Goal: Information Seeking & Learning: Understand process/instructions

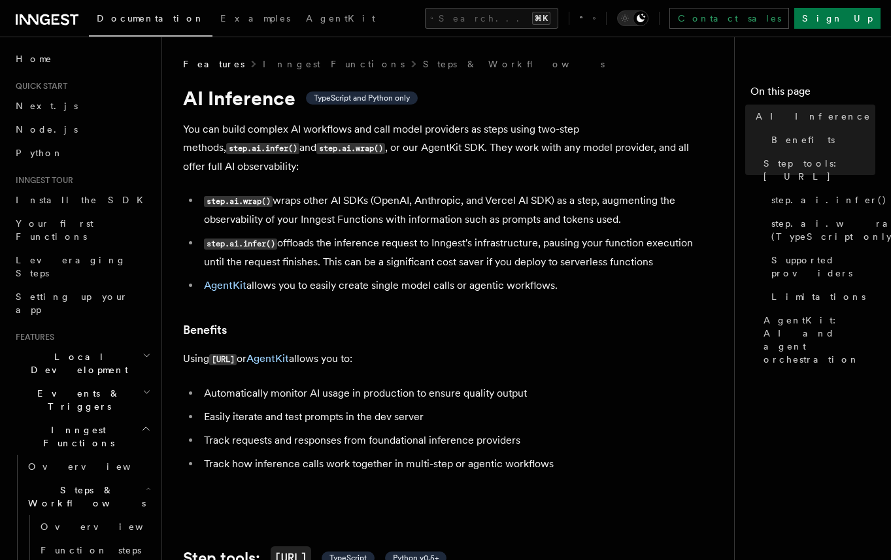
click at [480, 192] on li "step.ai.wrap() wraps other AI SDKs (OpenAI, Anthropic, and Vercel AI SDK) as a …" at bounding box center [453, 210] width 506 height 37
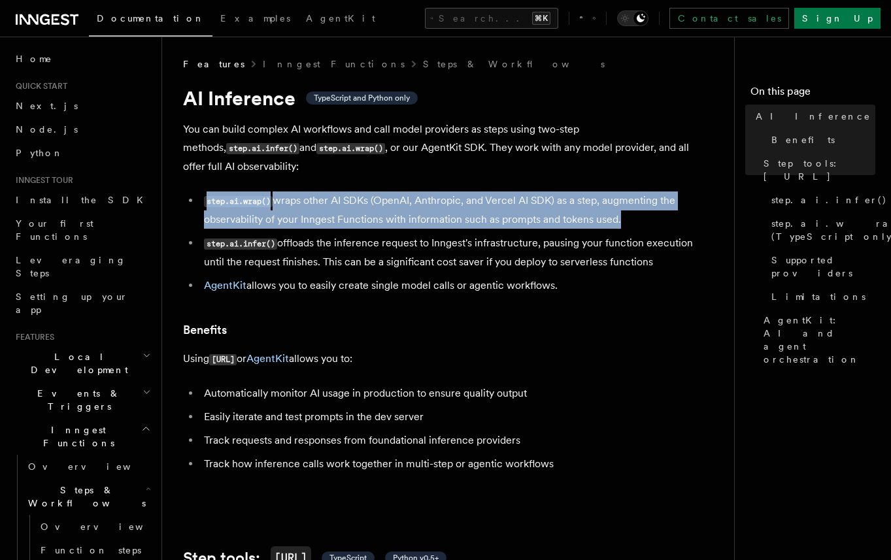
click at [480, 192] on li "step.ai.wrap() wraps other AI SDKs (OpenAI, Anthropic, and Vercel AI SDK) as a …" at bounding box center [453, 210] width 506 height 37
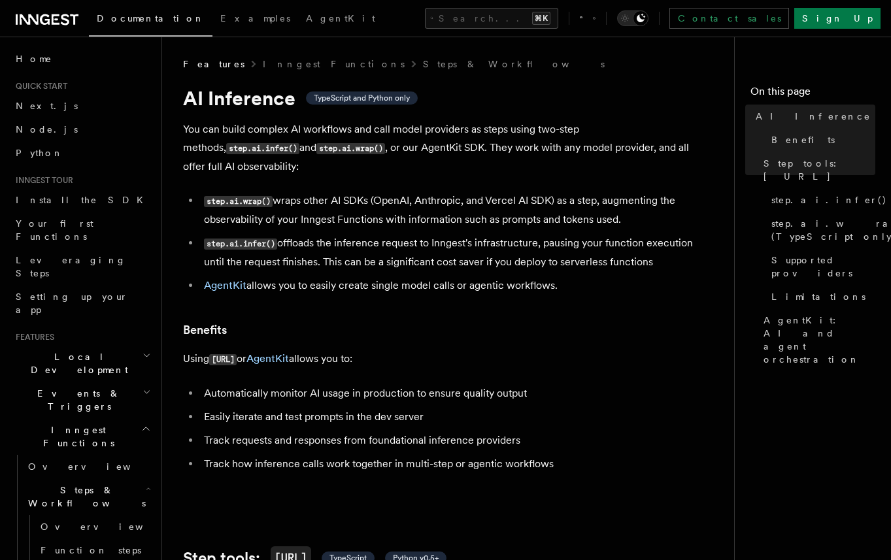
click at [473, 239] on li "step.ai.infer() offloads the inference request to Inngest's infrastructure, pau…" at bounding box center [453, 252] width 506 height 37
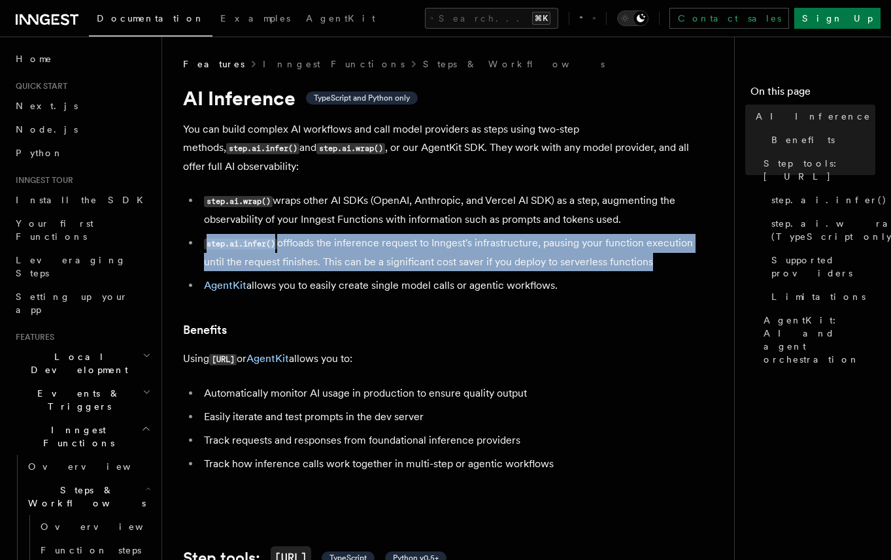
click at [473, 239] on li "step.ai.infer() offloads the inference request to Inngest's infrastructure, pau…" at bounding box center [453, 252] width 506 height 37
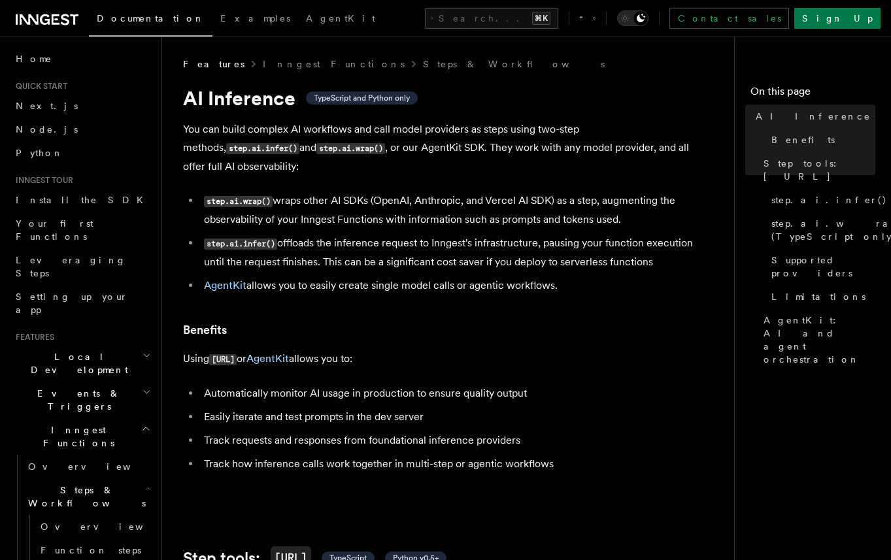
click at [470, 277] on li "AgentKit allows you to easily create single model calls or agentic workflows." at bounding box center [453, 286] width 506 height 18
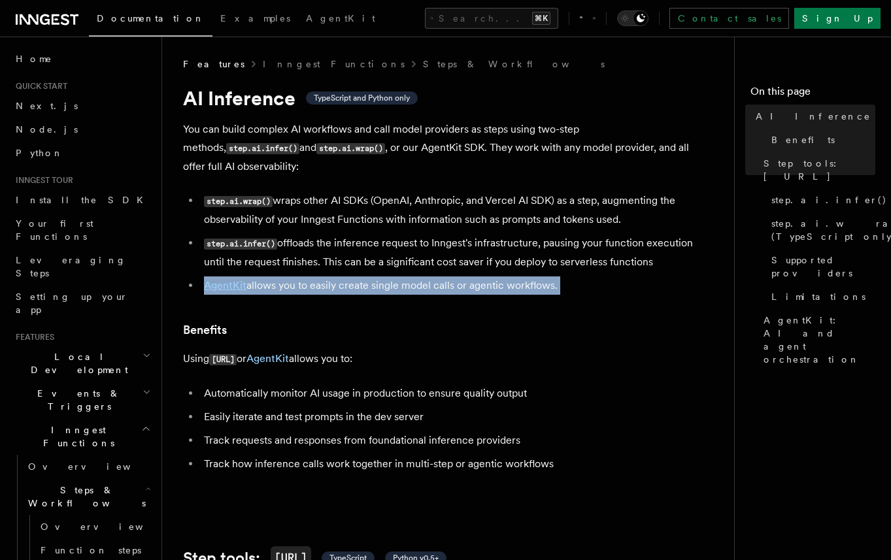
click at [470, 277] on li "AgentKit allows you to easily create single model calls or agentic workflows." at bounding box center [453, 286] width 506 height 18
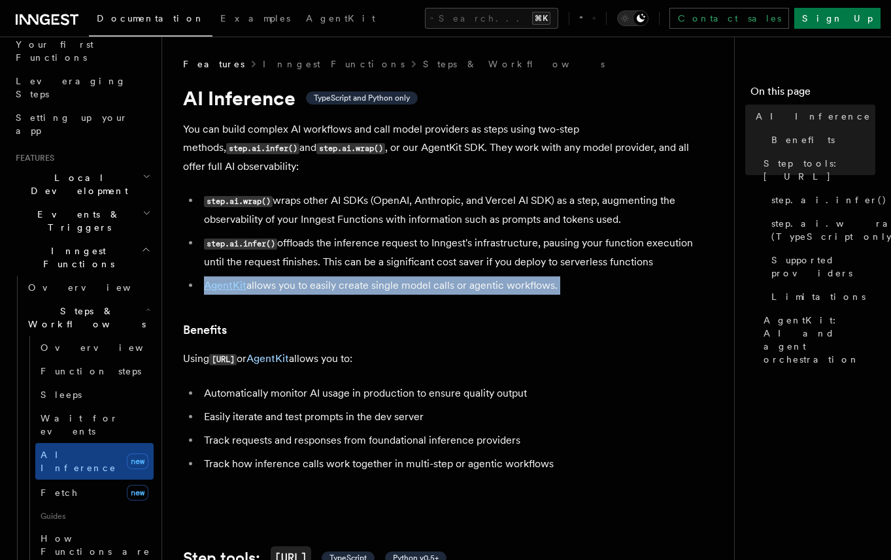
click at [596, 22] on icon at bounding box center [594, 18] width 3 height 12
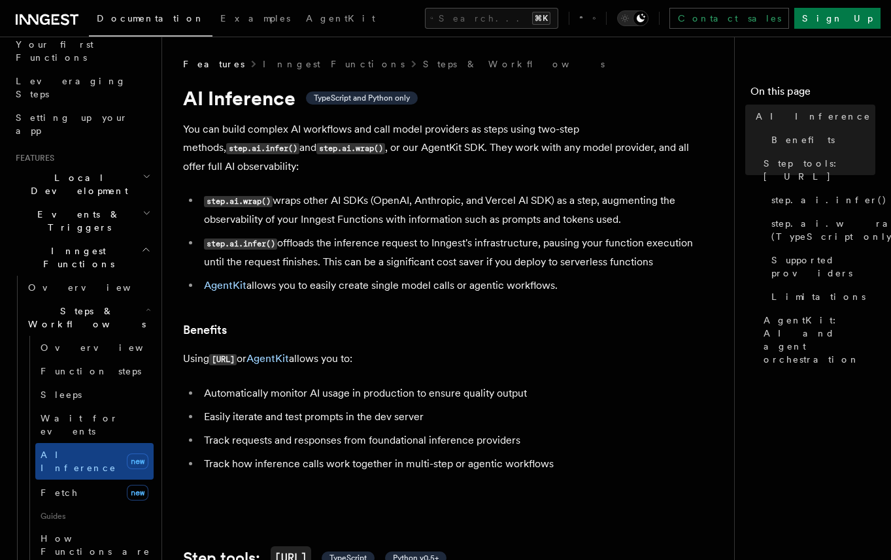
click at [360, 409] on li "Easily iterate and test prompts in the dev server" at bounding box center [453, 417] width 506 height 18
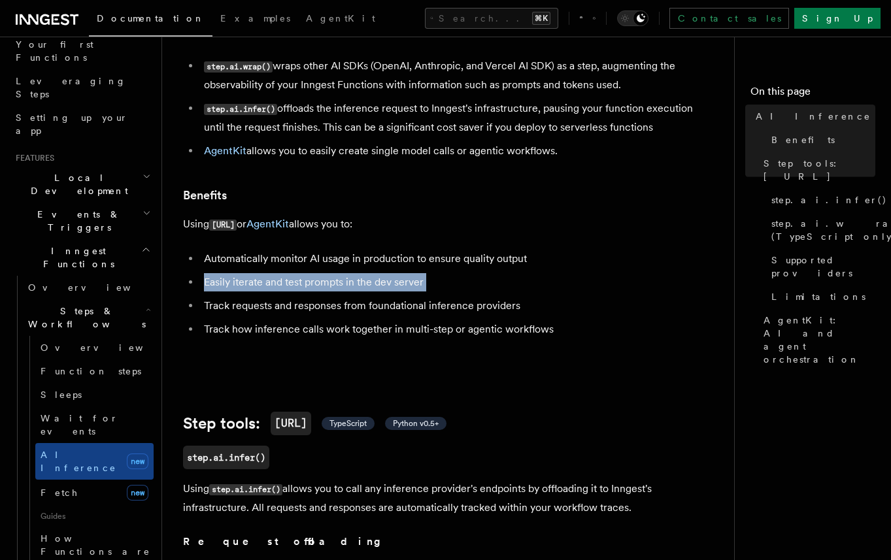
scroll to position [134, 0]
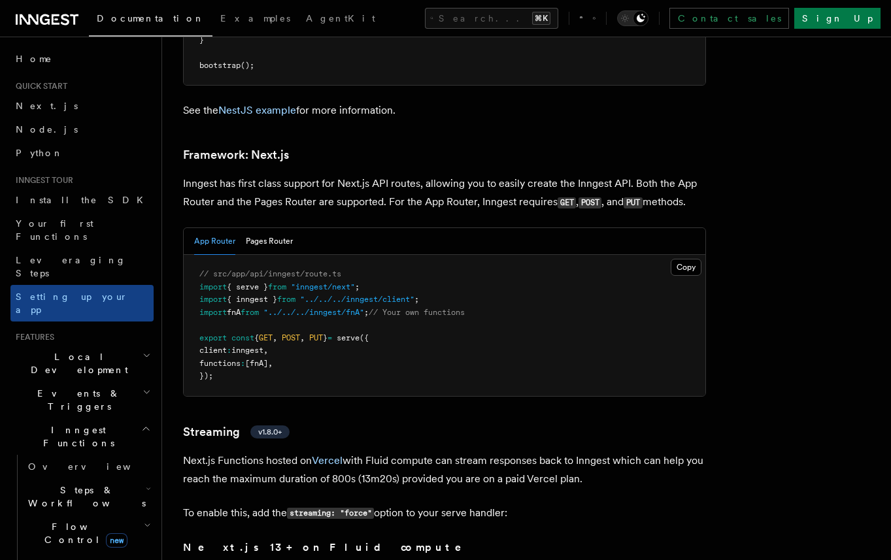
scroll to position [8478, 0]
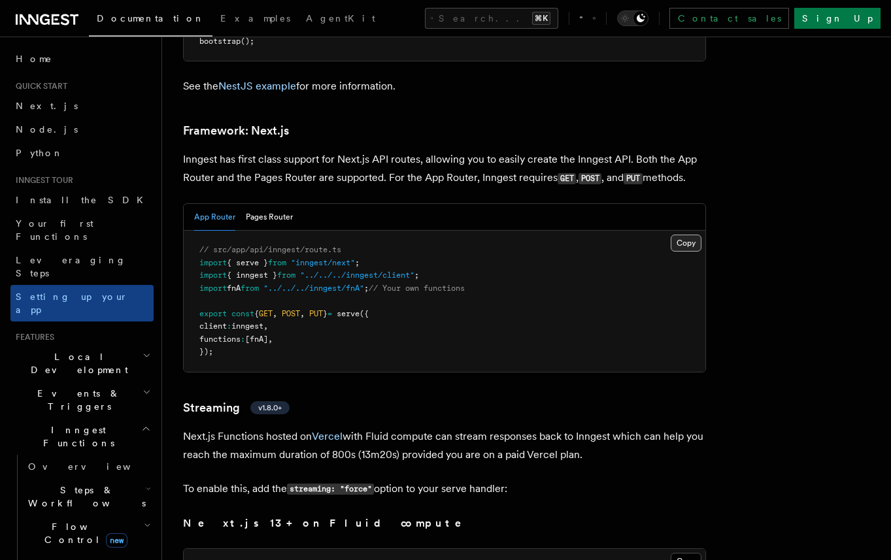
click at [684, 235] on button "Copy Copied" at bounding box center [686, 243] width 31 height 17
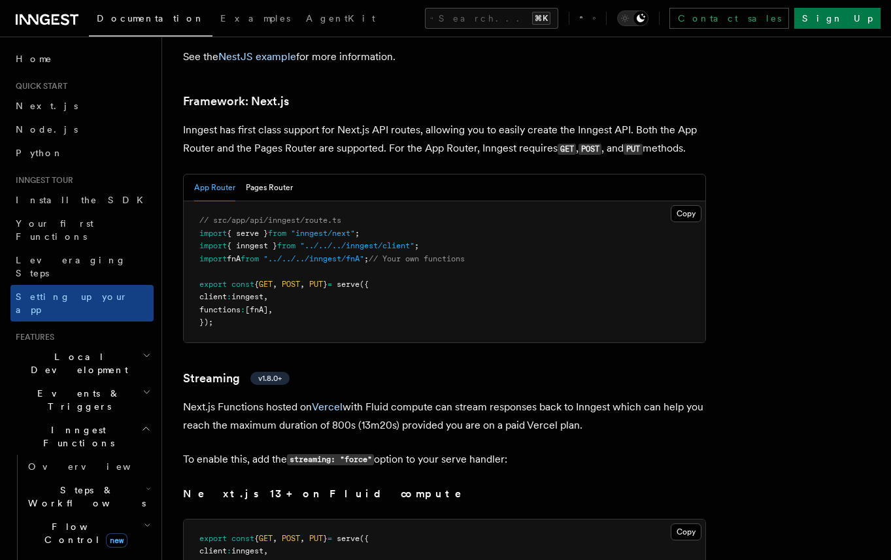
scroll to position [8506, 0]
click at [680, 207] on button "Copy Copied" at bounding box center [686, 215] width 31 height 17
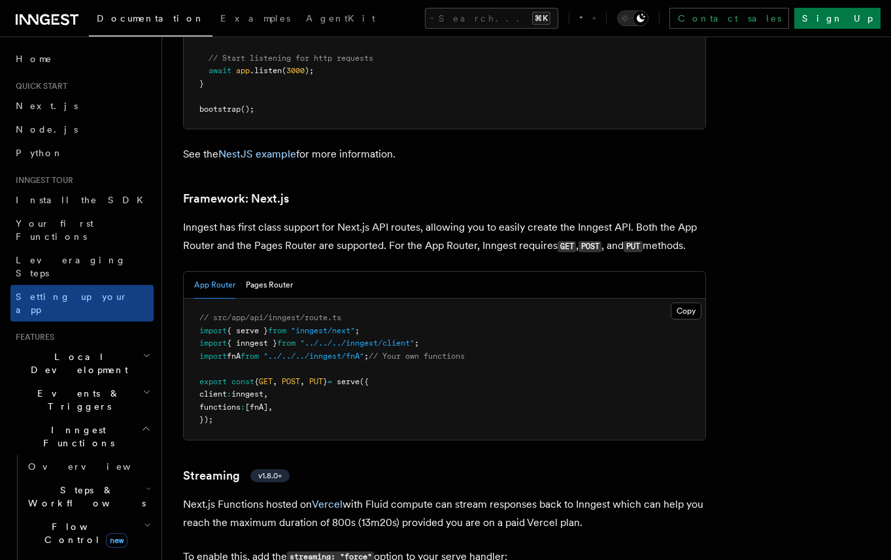
scroll to position [8512, 0]
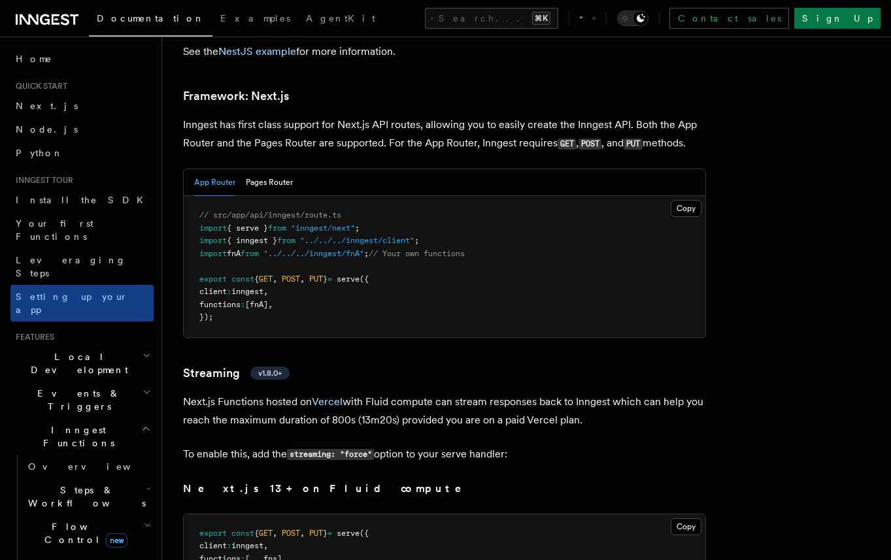
click at [523, 393] on p "Next.js Functions hosted on Vercel with Fluid compute can stream responses back…" at bounding box center [444, 411] width 523 height 37
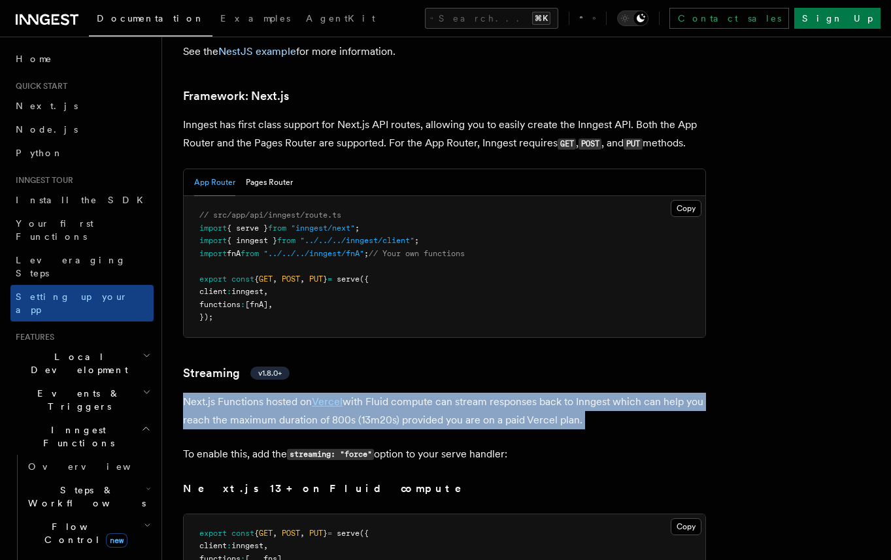
click at [523, 393] on p "Next.js Functions hosted on Vercel with Fluid compute can stream responses back…" at bounding box center [444, 411] width 523 height 37
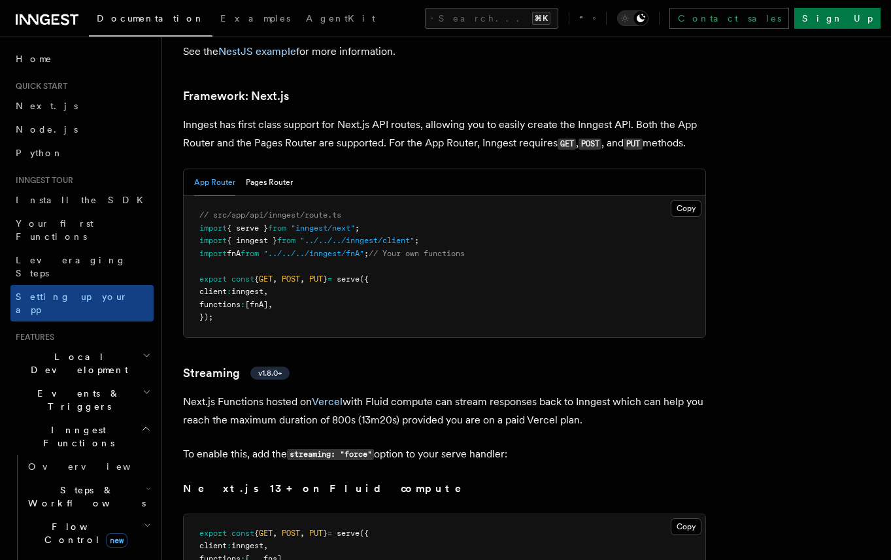
click at [527, 393] on p "Next.js Functions hosted on Vercel with Fluid compute can stream responses back…" at bounding box center [444, 411] width 523 height 37
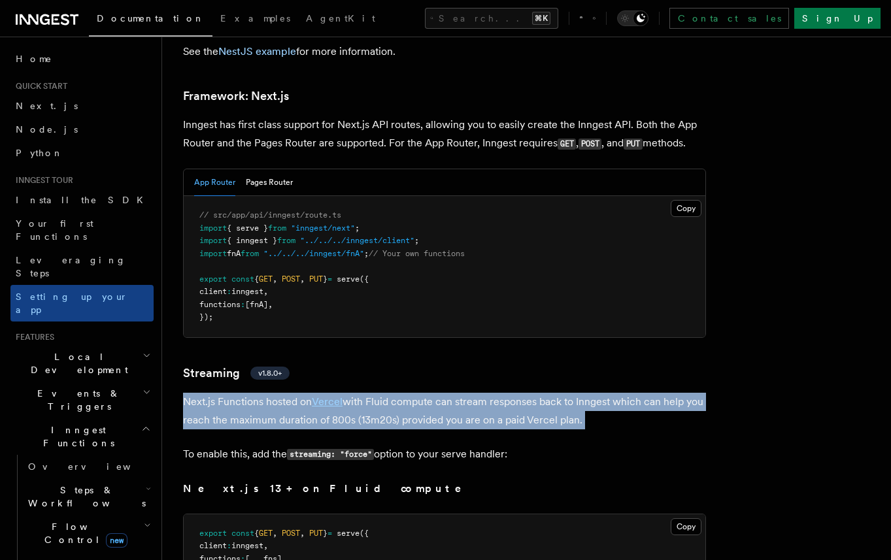
click at [527, 393] on p "Next.js Functions hosted on Vercel with Fluid compute can stream responses back…" at bounding box center [444, 411] width 523 height 37
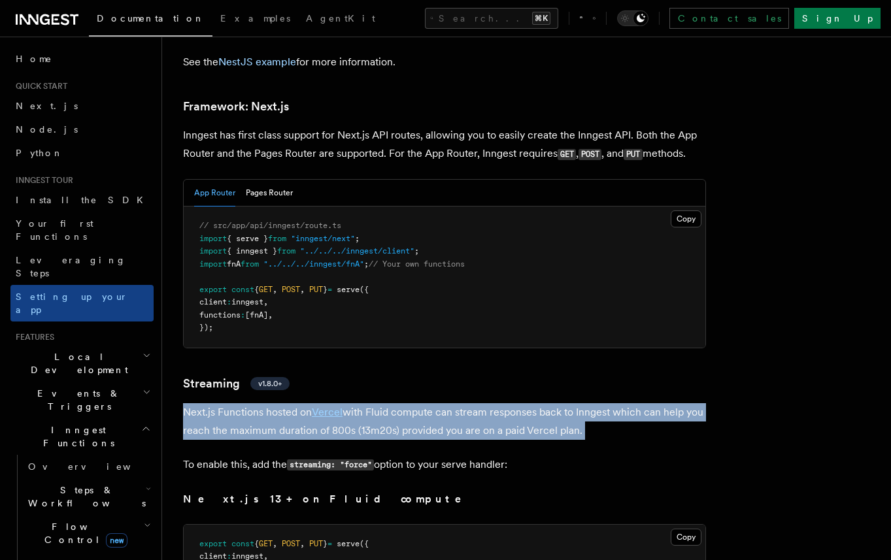
scroll to position [8488, 0]
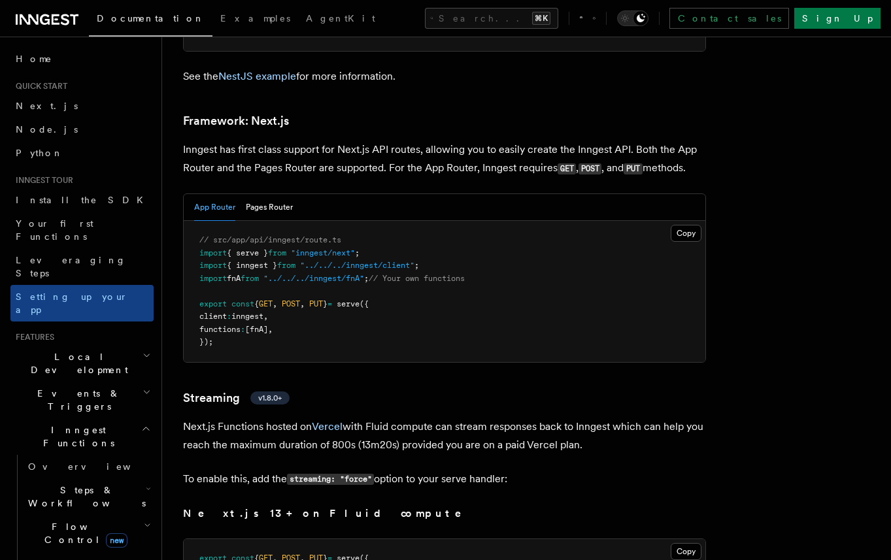
click at [371, 287] on pre "// src/app/api/inngest/route.ts import { serve } from "inngest/next" ; import {…" at bounding box center [445, 291] width 522 height 141
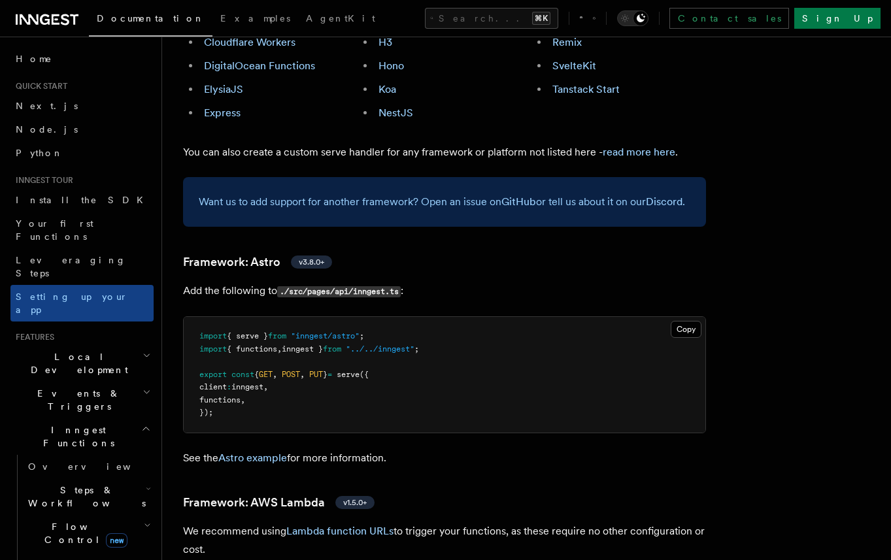
scroll to position [960, 0]
click at [51, 200] on span "Install the SDK" at bounding box center [83, 200] width 135 height 10
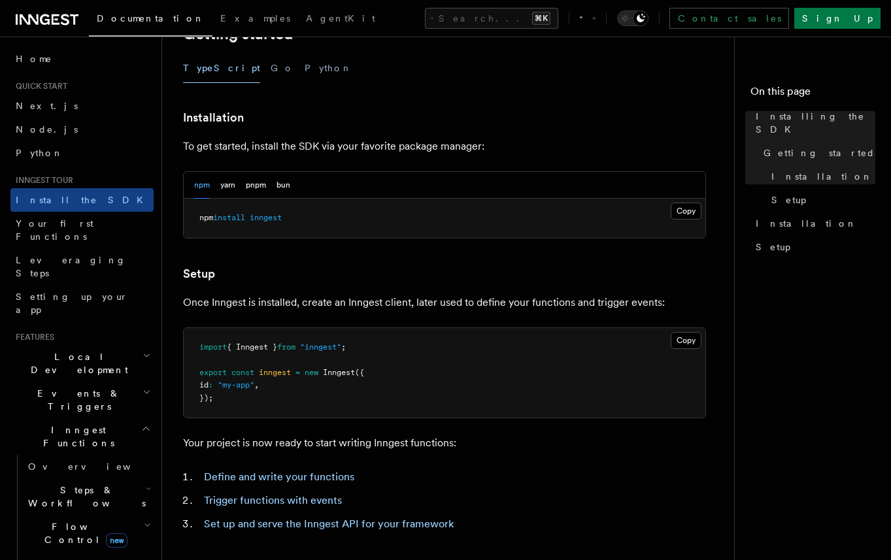
scroll to position [296, 0]
click at [686, 341] on button "Copy Copied" at bounding box center [686, 342] width 31 height 17
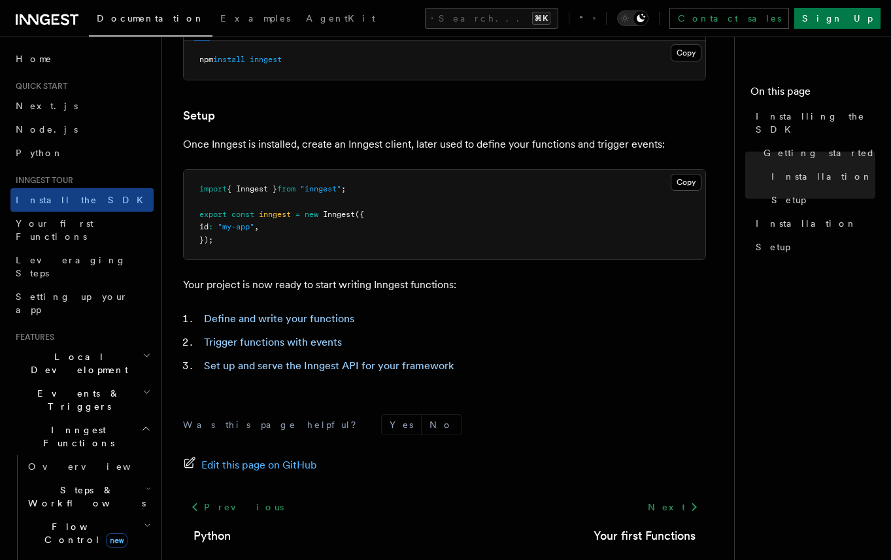
scroll to position [527, 0]
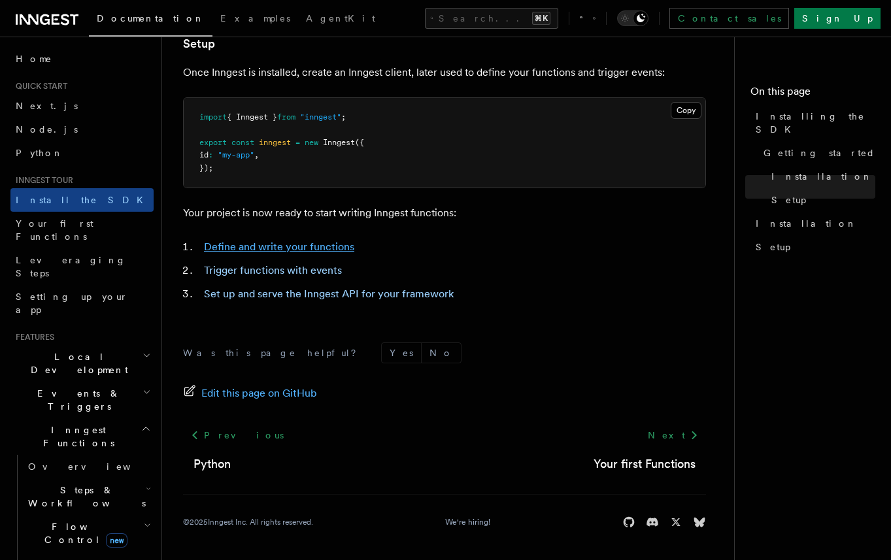
click at [290, 250] on link "Define and write your functions" at bounding box center [279, 247] width 150 height 12
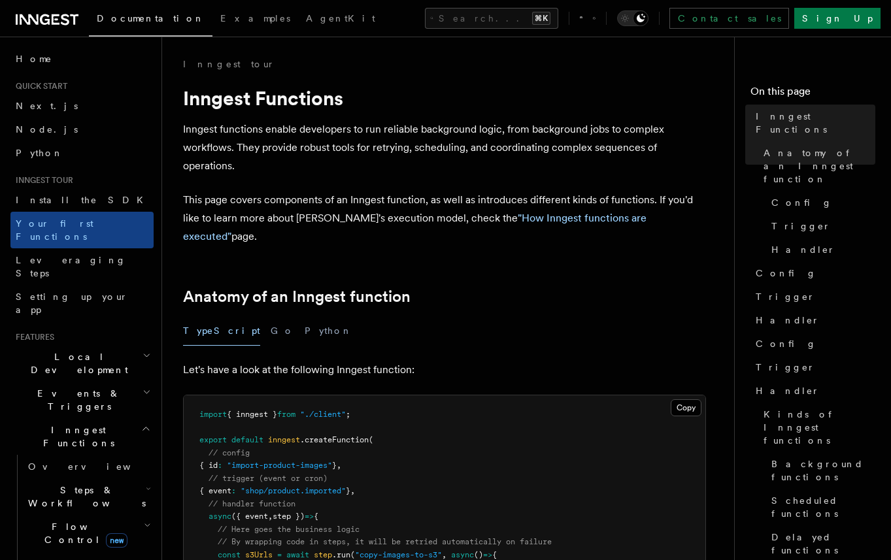
scroll to position [217, 0]
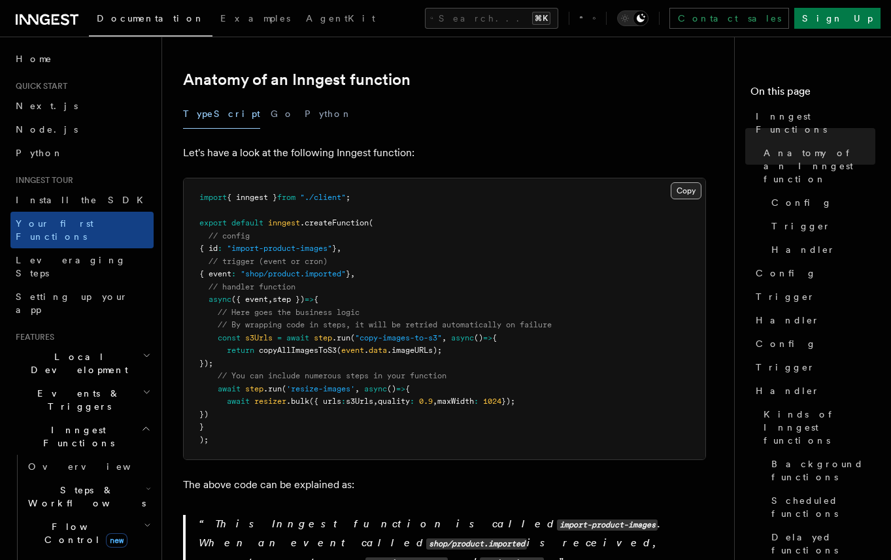
click at [689, 182] on button "Copy Copied" at bounding box center [686, 190] width 31 height 17
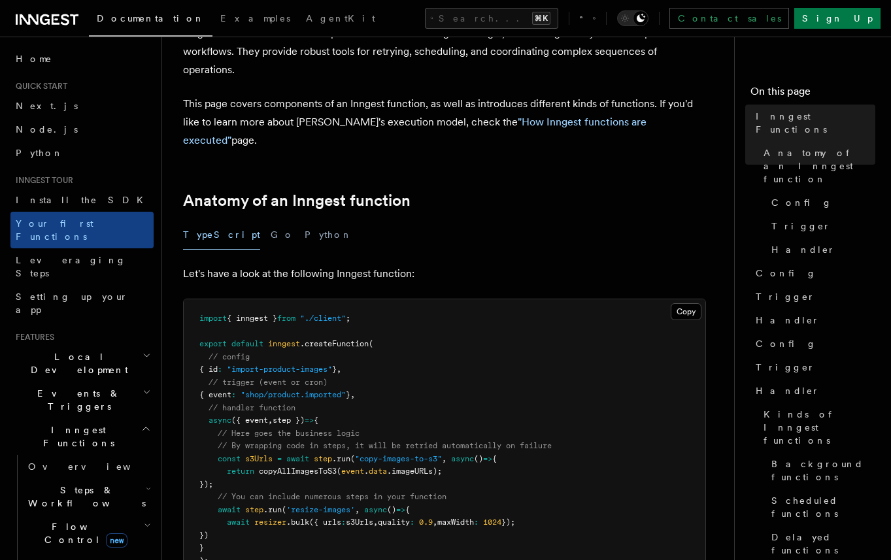
scroll to position [0, 0]
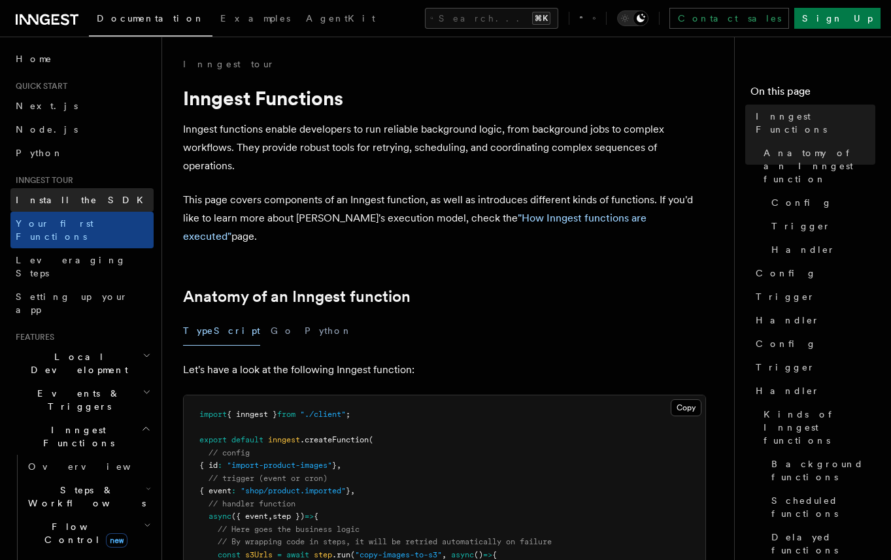
click at [54, 201] on span "Install the SDK" at bounding box center [83, 200] width 135 height 10
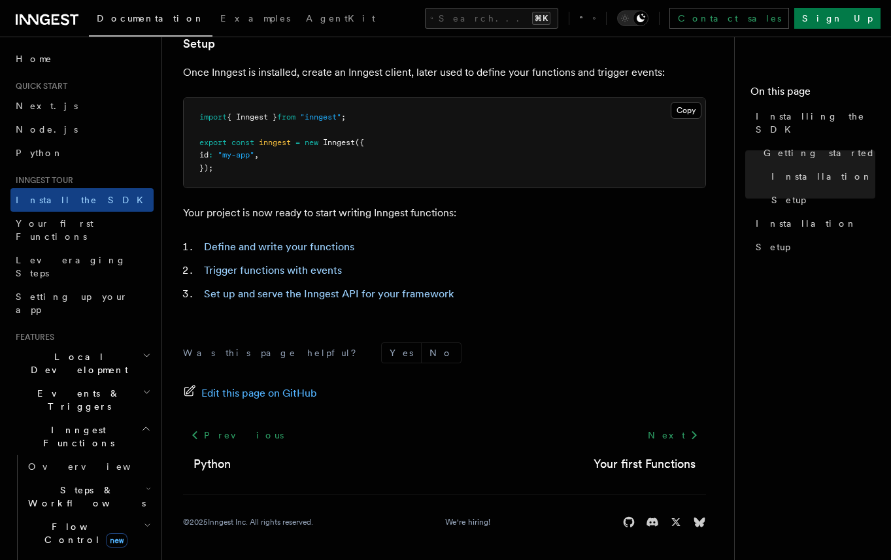
scroll to position [520, 0]
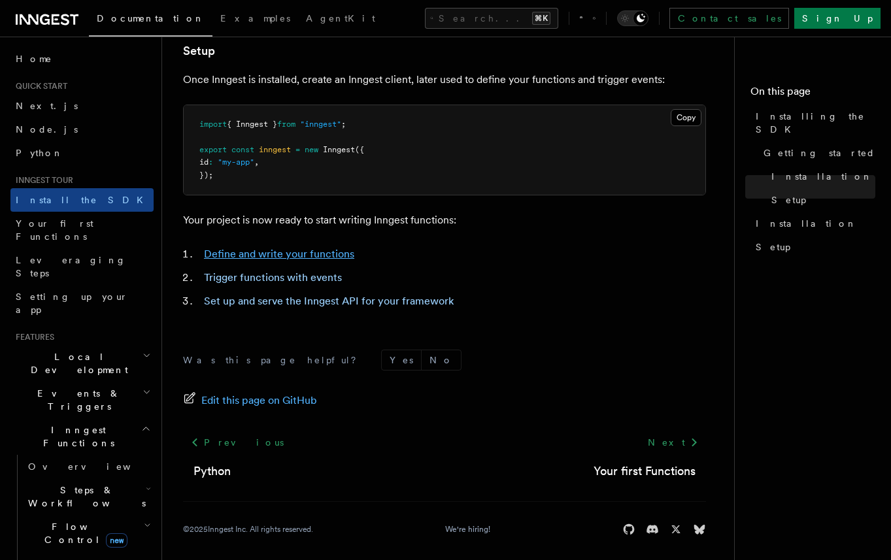
click at [264, 258] on link "Define and write your functions" at bounding box center [279, 254] width 150 height 12
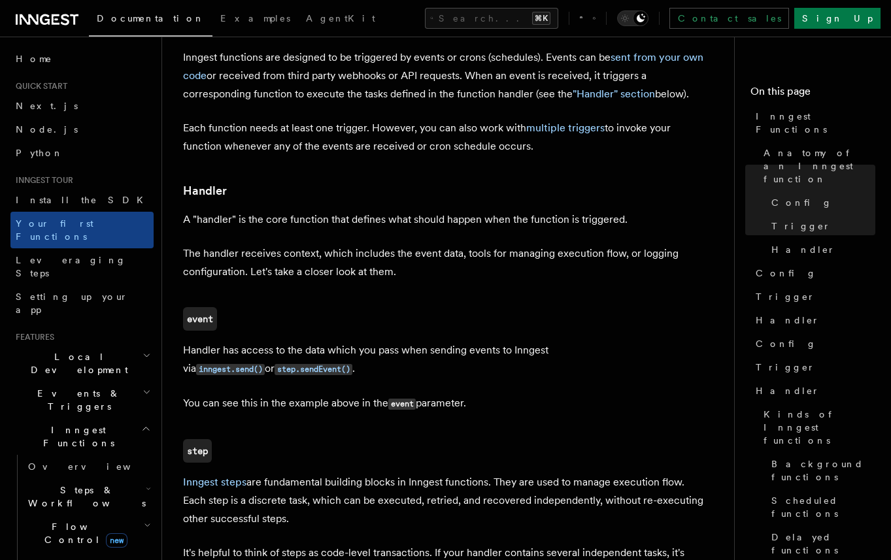
scroll to position [1414, 0]
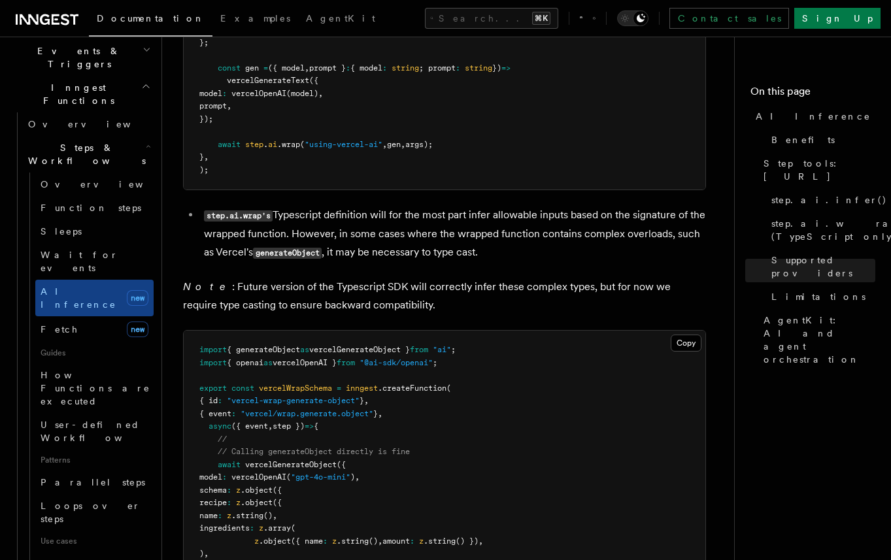
scroll to position [2944, 0]
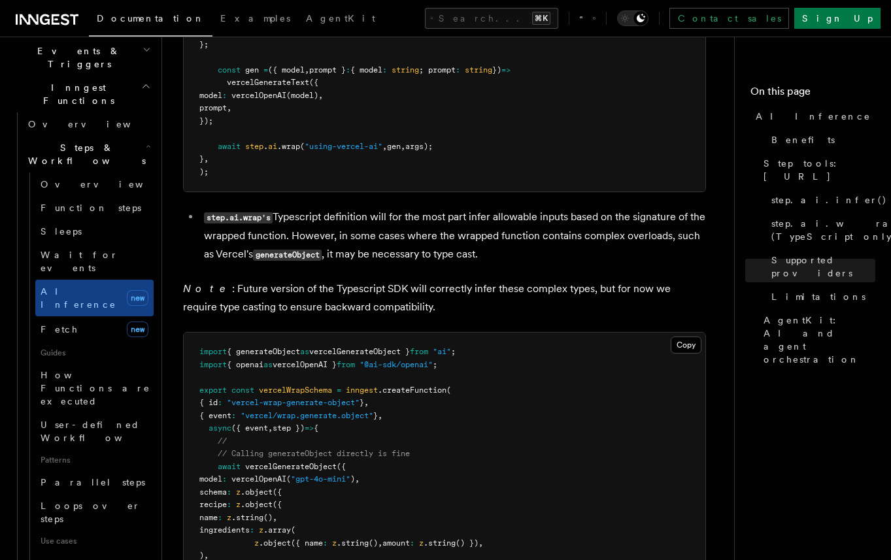
click at [458, 280] on p "Note : Future version of the Typescript SDK will correctly infer these complex …" at bounding box center [444, 298] width 523 height 37
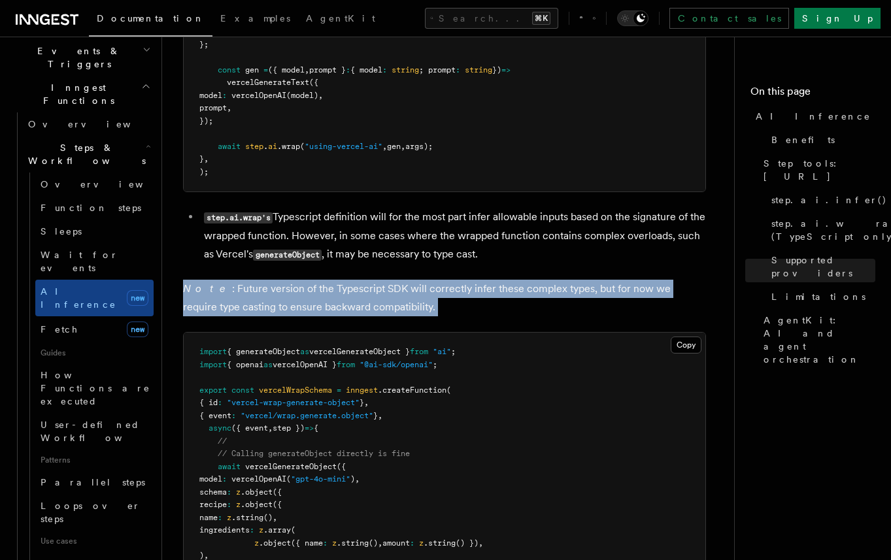
click at [458, 280] on p "Note : Future version of the Typescript SDK will correctly infer these complex …" at bounding box center [444, 298] width 523 height 37
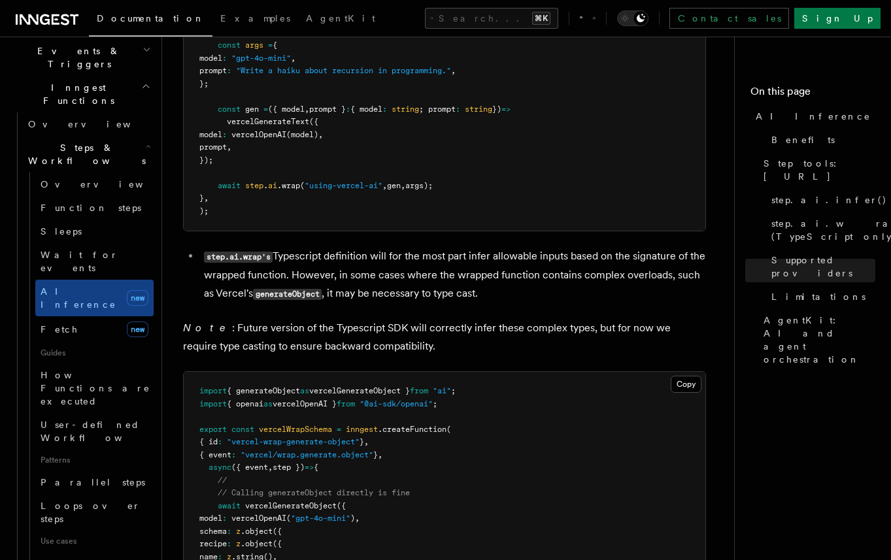
click at [519, 247] on li "step.ai.wrap's Typescript definition will for the most part infer allowable inp…" at bounding box center [453, 275] width 506 height 56
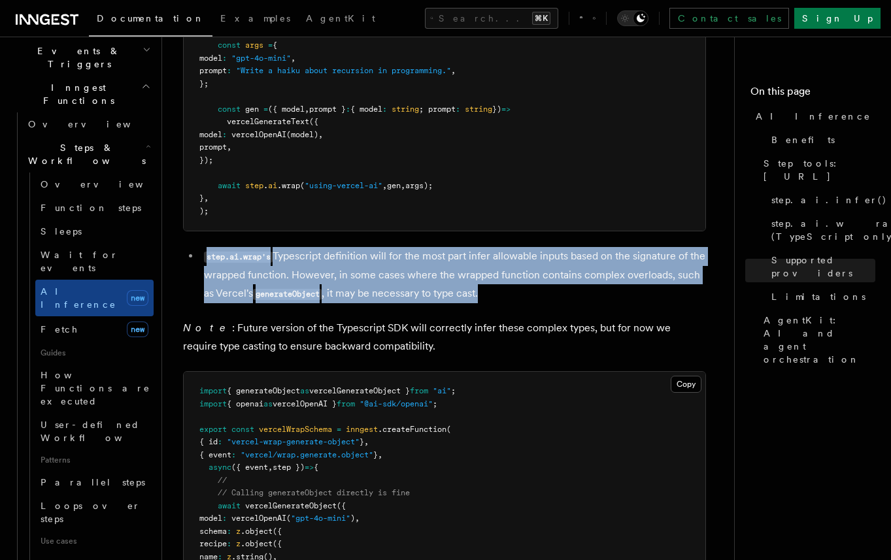
click at [519, 247] on li "step.ai.wrap's Typescript definition will for the most part infer allowable inp…" at bounding box center [453, 275] width 506 height 56
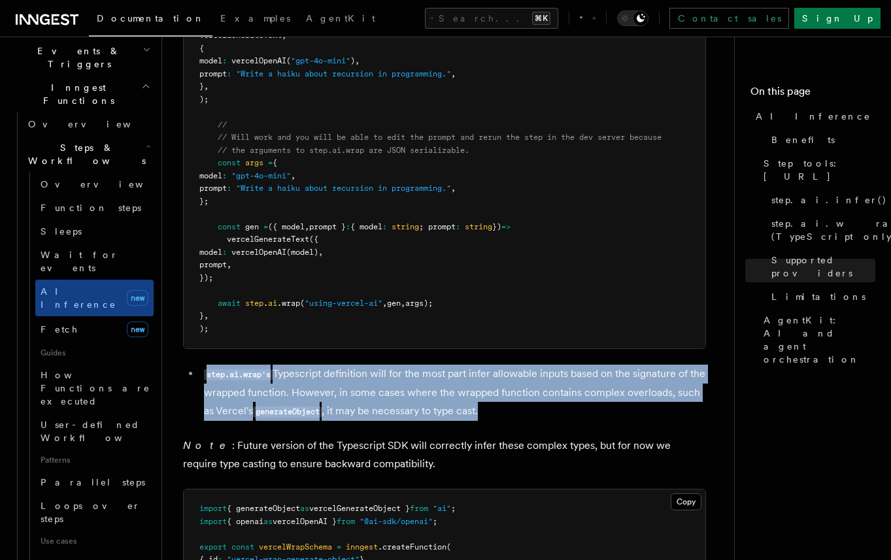
scroll to position [2790, 0]
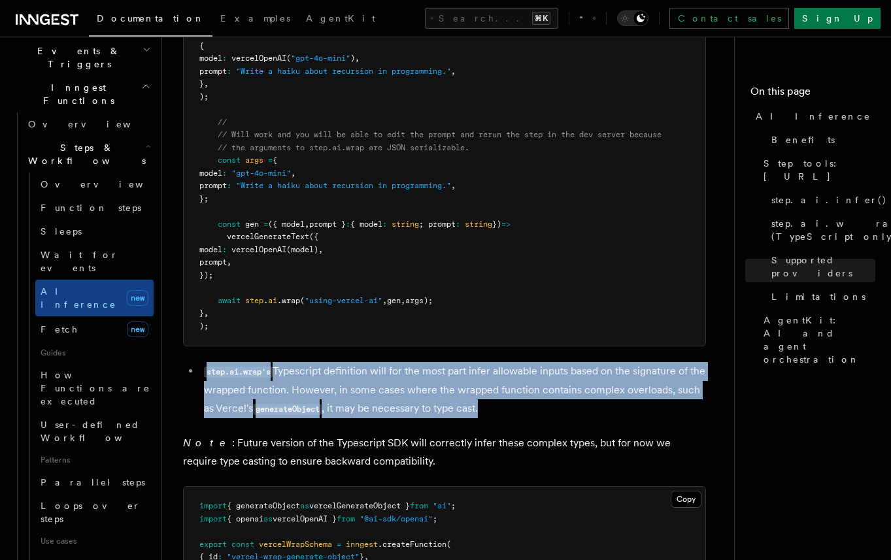
click at [506, 362] on li "step.ai.wrap's Typescript definition will for the most part infer allowable inp…" at bounding box center [453, 390] width 506 height 56
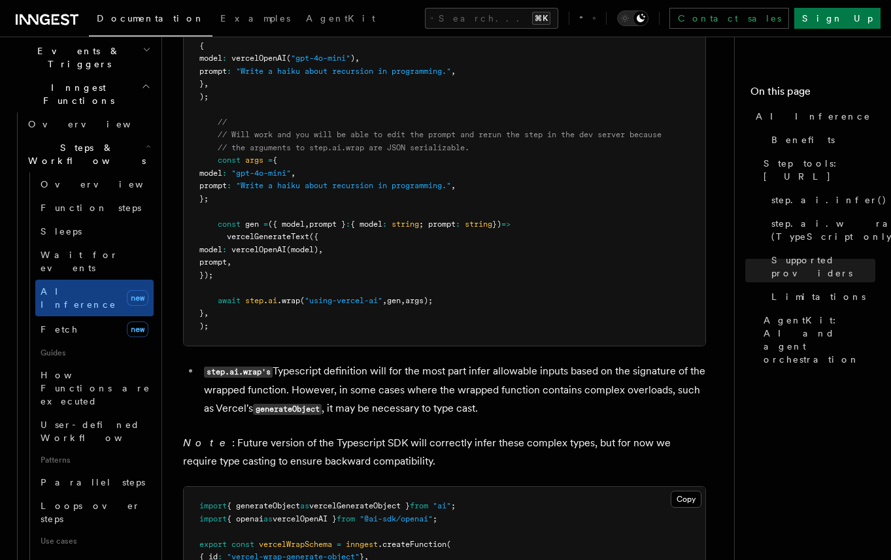
click at [506, 362] on li "step.ai.wrap's Typescript definition will for the most part infer allowable inp…" at bounding box center [453, 390] width 506 height 56
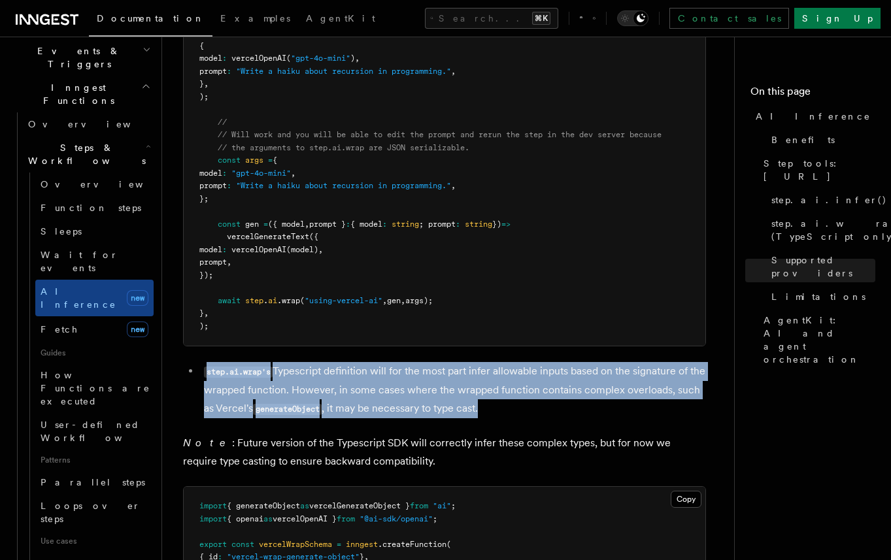
click at [506, 362] on li "step.ai.wrap's Typescript definition will for the most part infer allowable inp…" at bounding box center [453, 390] width 506 height 56
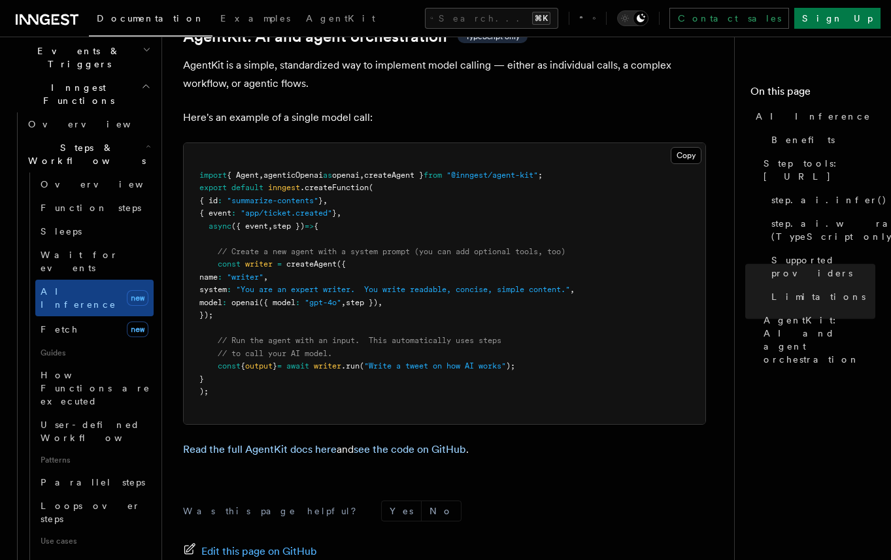
scroll to position [3877, 0]
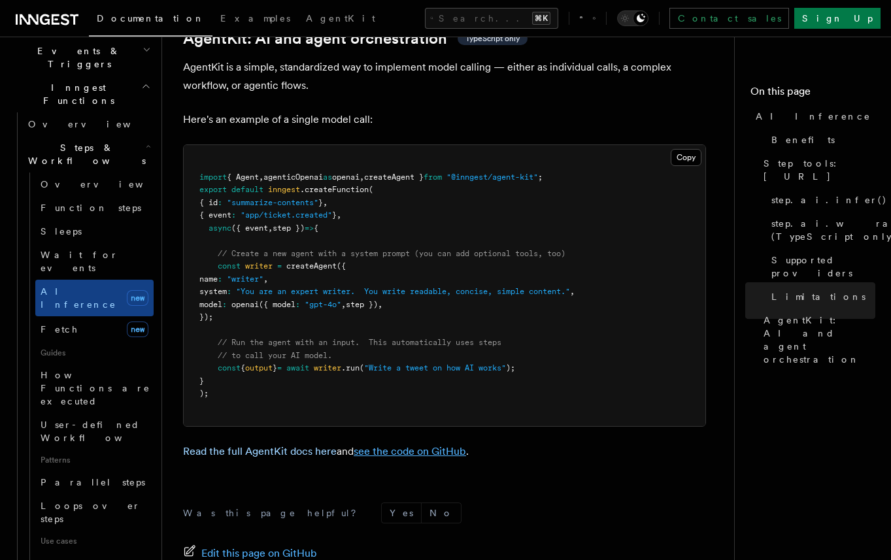
click at [439, 445] on link "see the code on GitHub" at bounding box center [410, 451] width 112 height 12
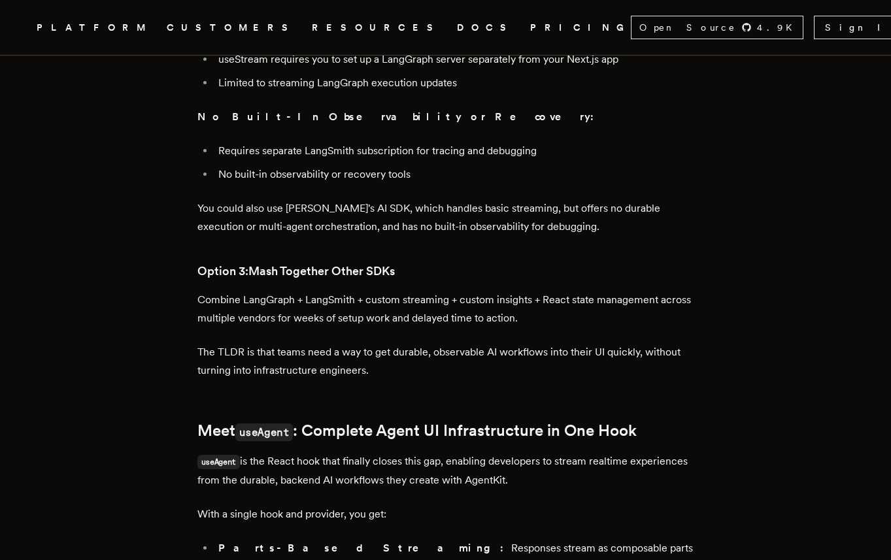
scroll to position [1105, 0]
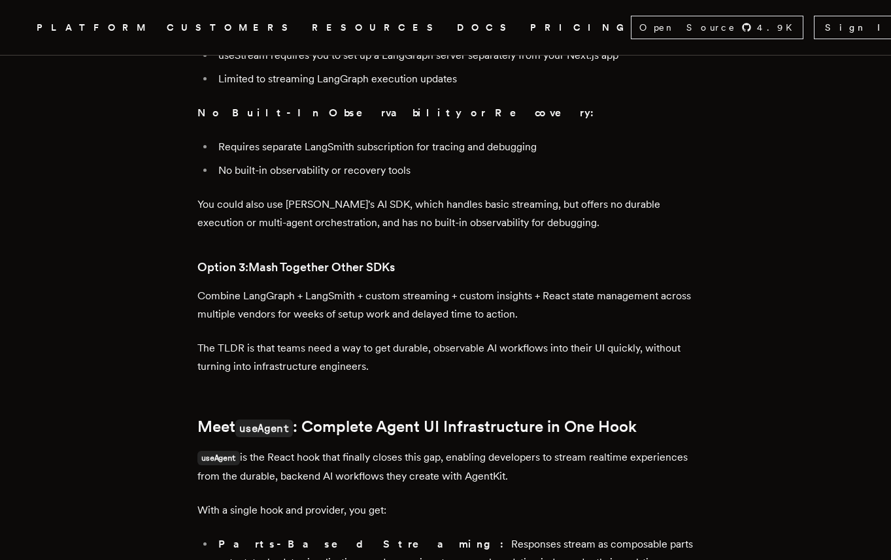
click at [424, 449] on p "useAgent is the React hook that finally closes this gap, enabling developers to…" at bounding box center [445, 467] width 497 height 37
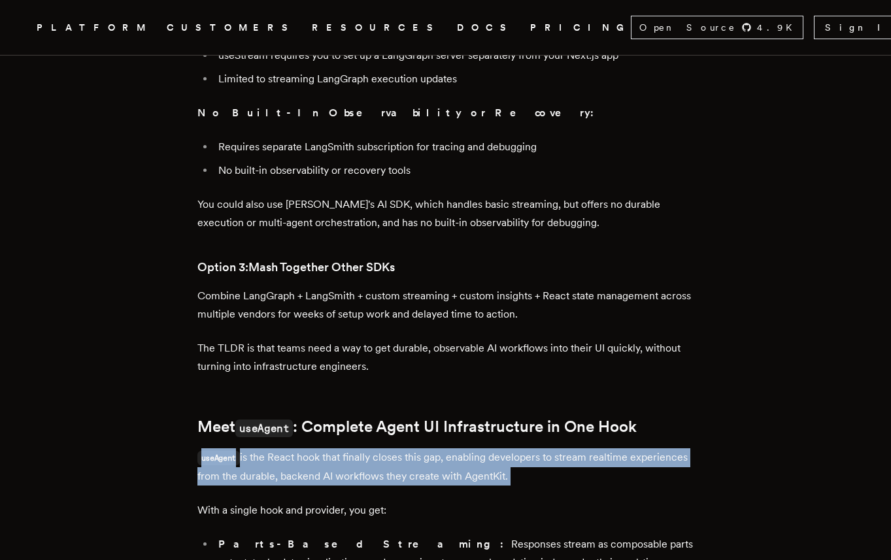
click at [424, 449] on p "useAgent is the React hook that finally closes this gap, enabling developers to…" at bounding box center [445, 467] width 497 height 37
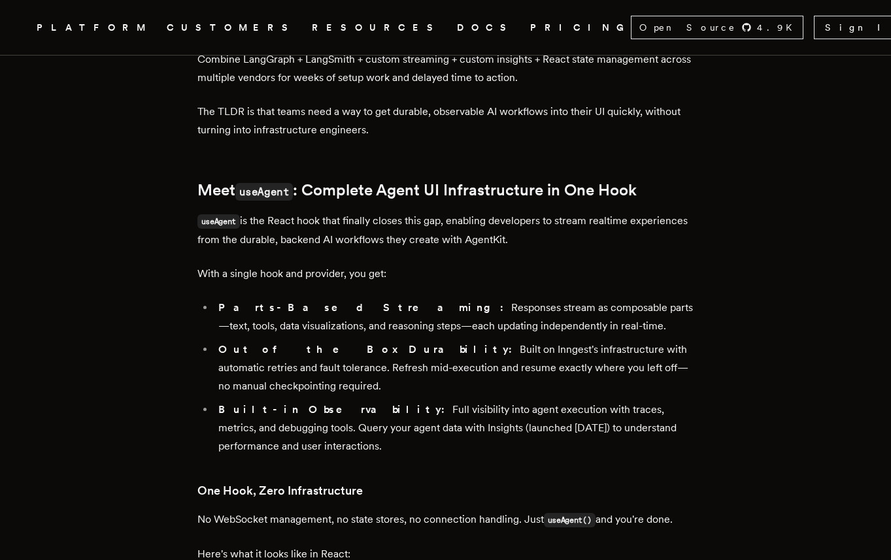
scroll to position [1556, 0]
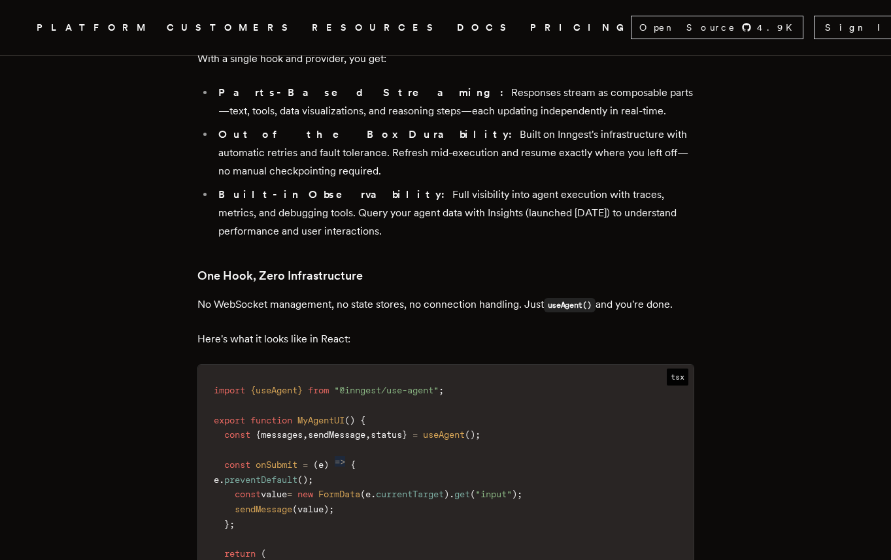
click at [828, 234] on article "Introducing useAgent: One Hook to Stream Durable AI Workflows to the Frontend T…" at bounding box center [445, 14] width 787 height 2977
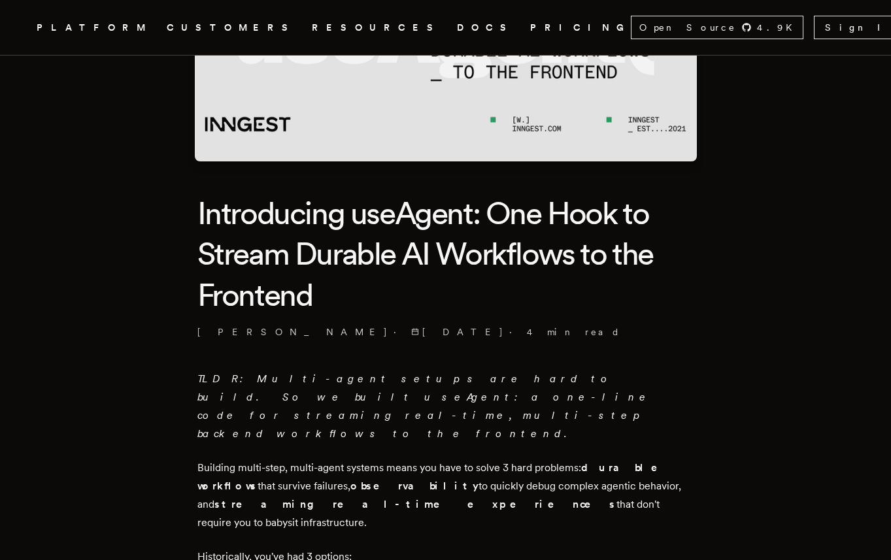
scroll to position [0, 0]
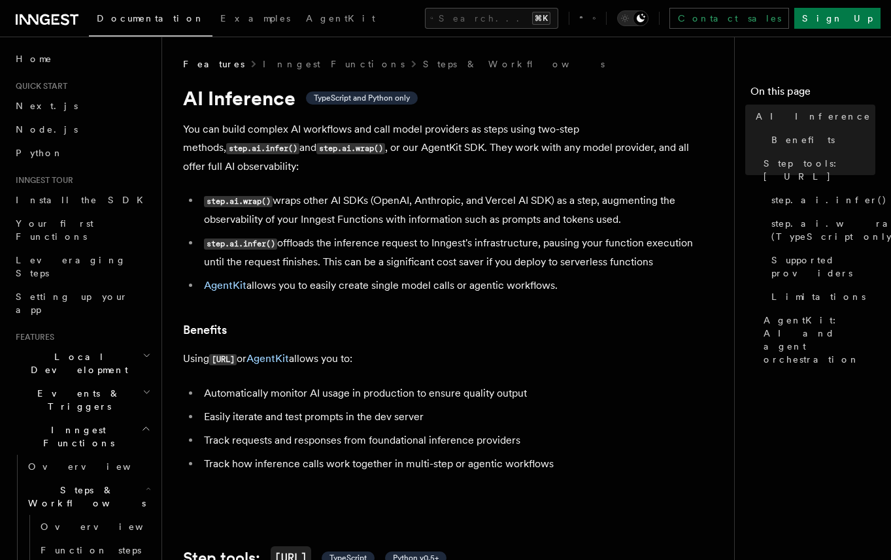
click at [437, 385] on li "Automatically monitor AI usage in production to ensure quality output" at bounding box center [453, 394] width 506 height 18
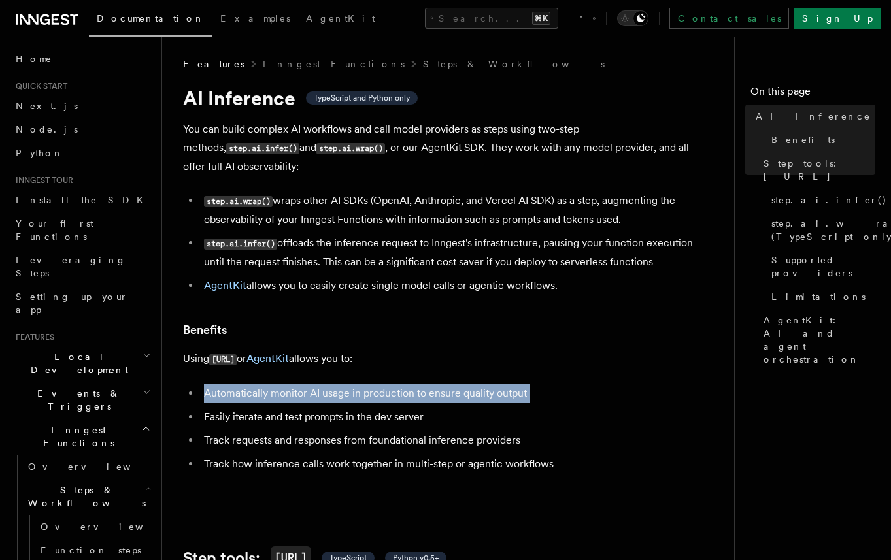
click at [437, 385] on li "Automatically monitor AI usage in production to ensure quality output" at bounding box center [453, 394] width 506 height 18
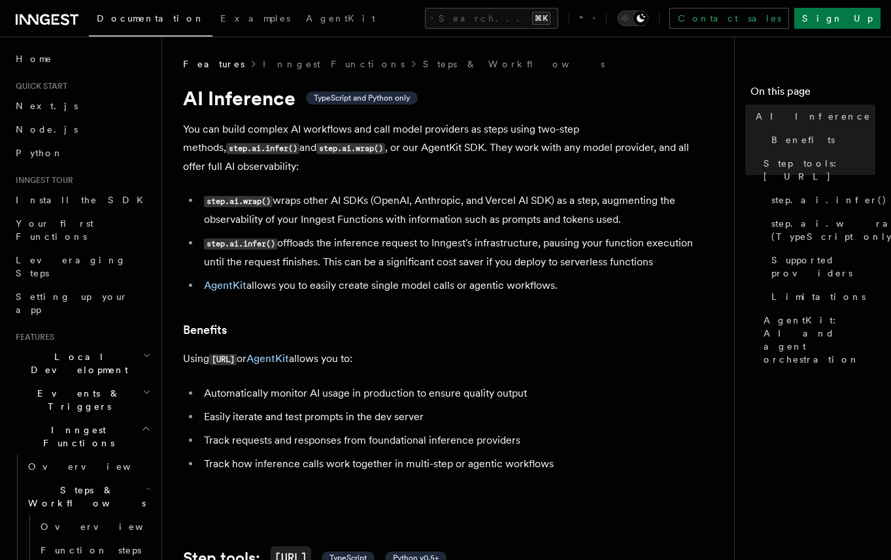
click at [399, 409] on li "Easily iterate and test prompts in the dev server" at bounding box center [453, 417] width 506 height 18
click at [401, 432] on li "Track requests and responses from foundational inference providers" at bounding box center [453, 441] width 506 height 18
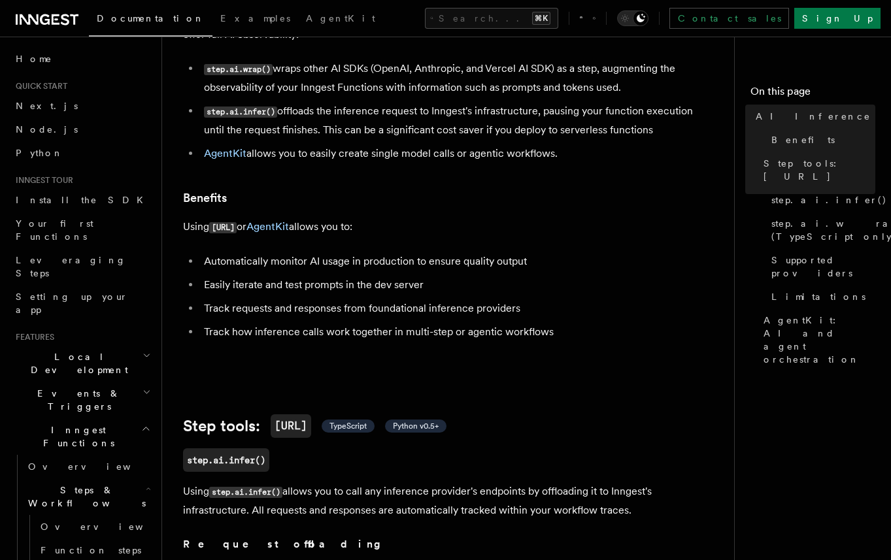
scroll to position [137, 0]
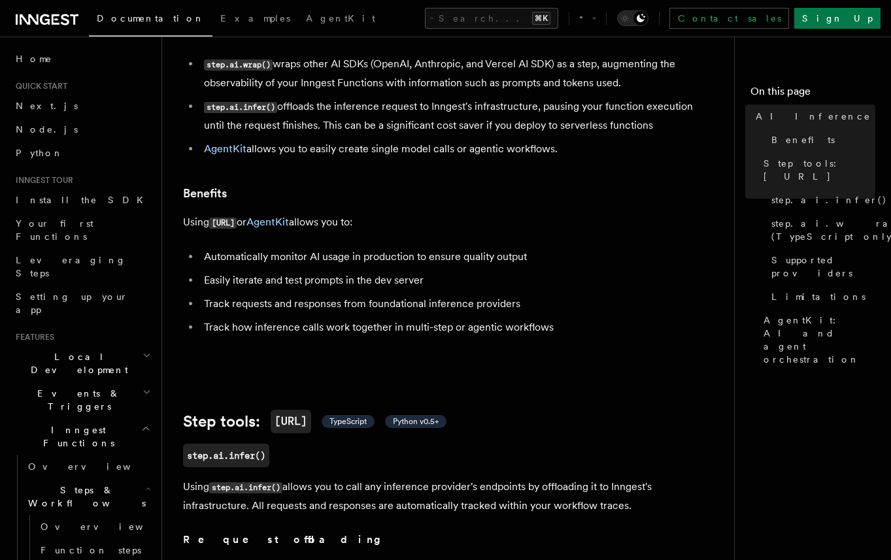
click at [378, 248] on li "Automatically monitor AI usage in production to ensure quality output" at bounding box center [453, 257] width 506 height 18
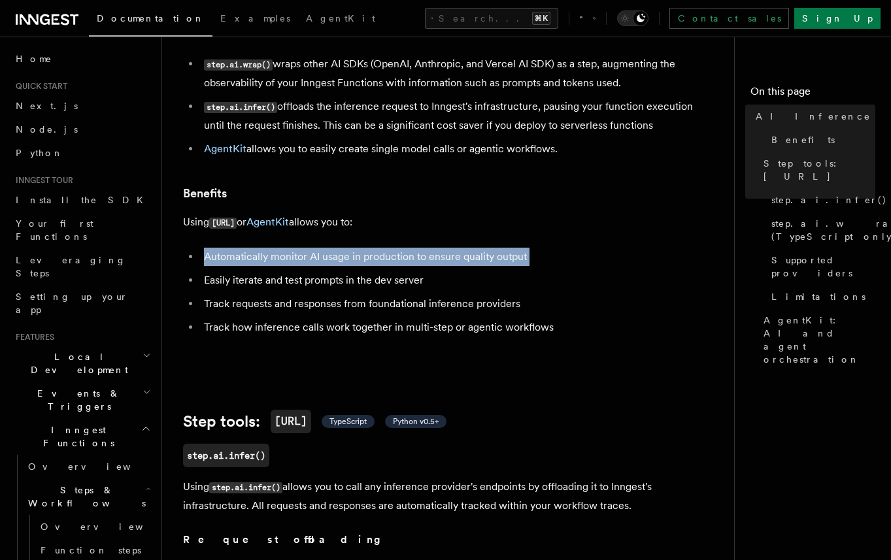
click at [378, 248] on li "Automatically monitor AI usage in production to ensure quality output" at bounding box center [453, 257] width 506 height 18
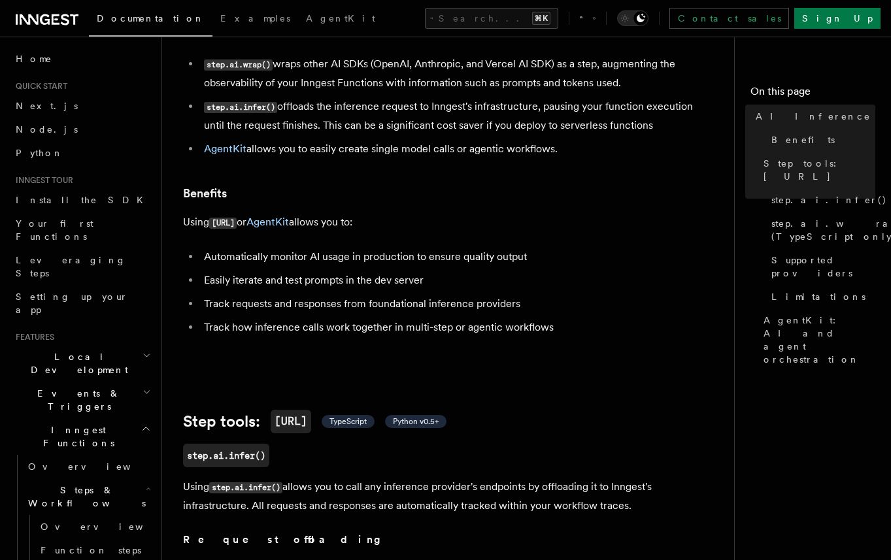
click at [368, 271] on li "Easily iterate and test prompts in the dev server" at bounding box center [453, 280] width 506 height 18
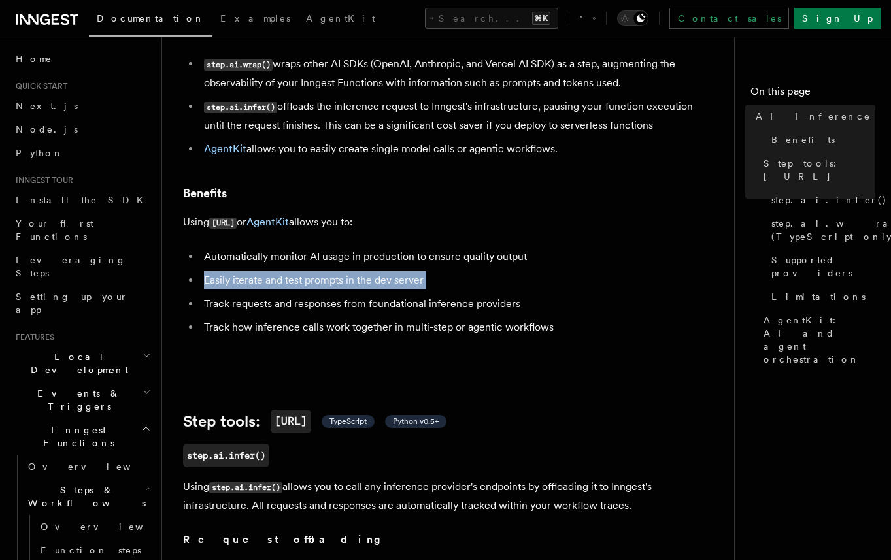
click at [368, 271] on li "Easily iterate and test prompts in the dev server" at bounding box center [453, 280] width 506 height 18
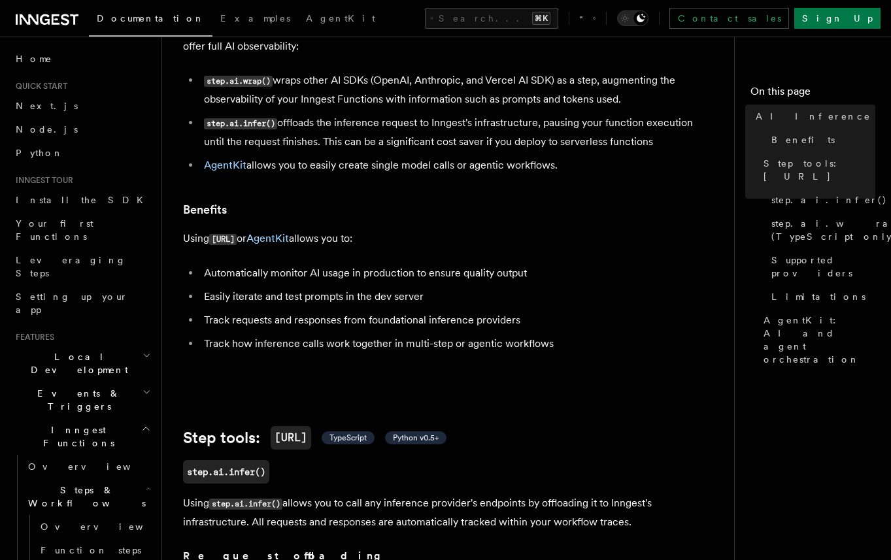
click at [409, 264] on li "Automatically monitor AI usage in production to ensure quality output" at bounding box center [453, 273] width 506 height 18
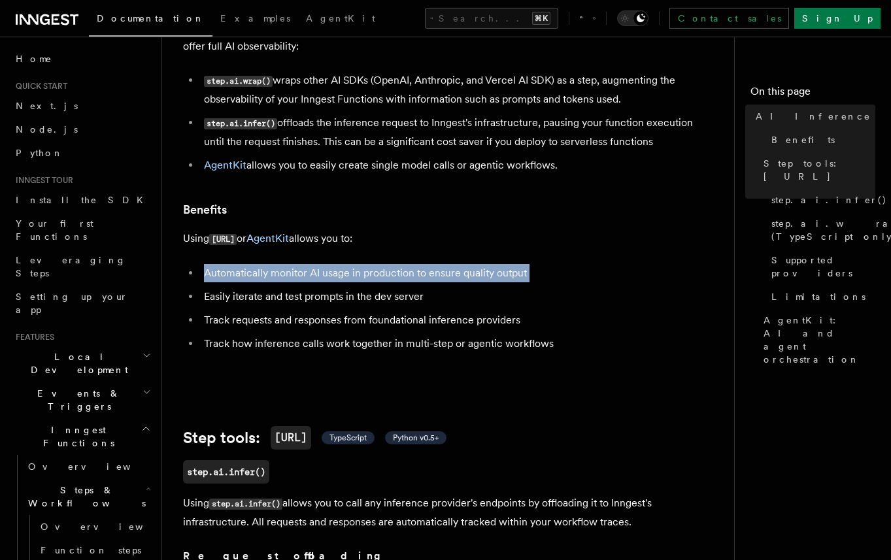
click at [409, 264] on li "Automatically monitor AI usage in production to ensure quality output" at bounding box center [453, 273] width 506 height 18
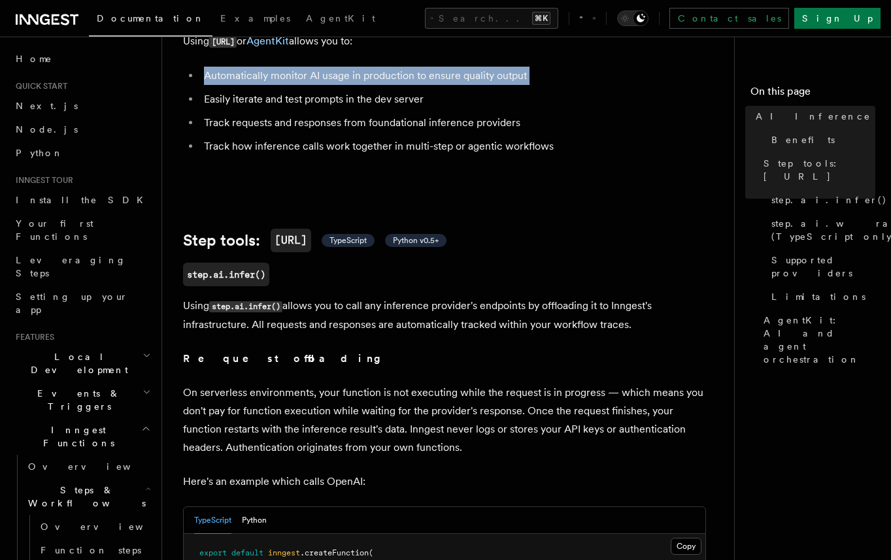
scroll to position [317, 0]
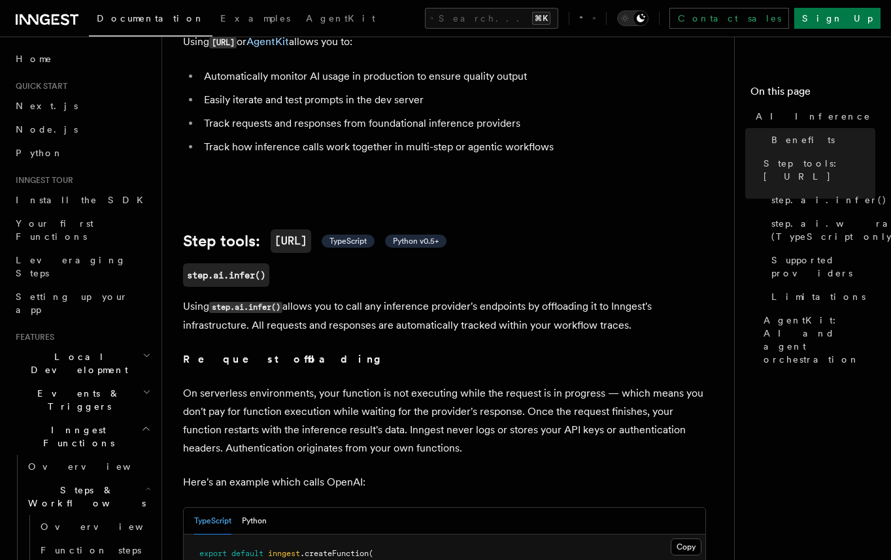
click at [392, 313] on p "Using step.ai.infer() allows you to call any inference provider's endpoints by …" at bounding box center [444, 316] width 523 height 37
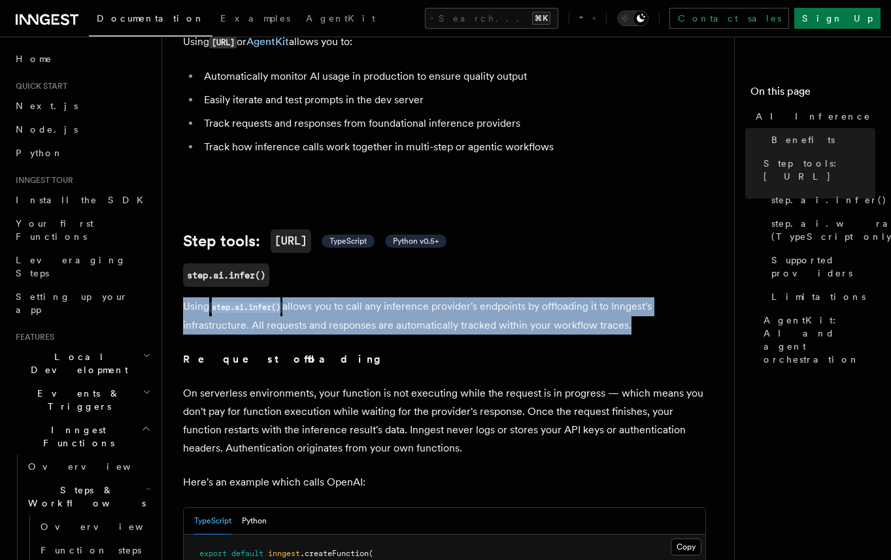
click at [392, 313] on p "Using step.ai.infer() allows you to call any inference provider's endpoints by …" at bounding box center [444, 316] width 523 height 37
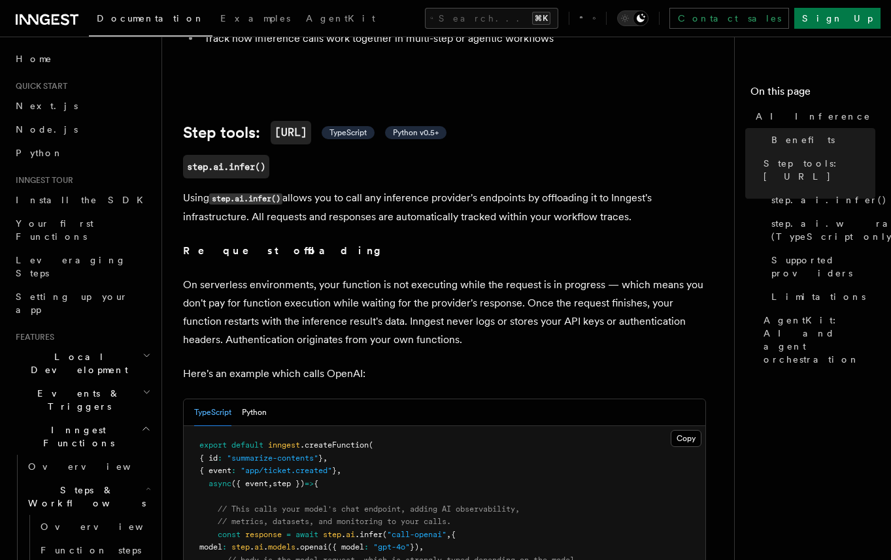
click at [392, 313] on p "On serverless environments, your function is not executing while the request is…" at bounding box center [444, 312] width 523 height 73
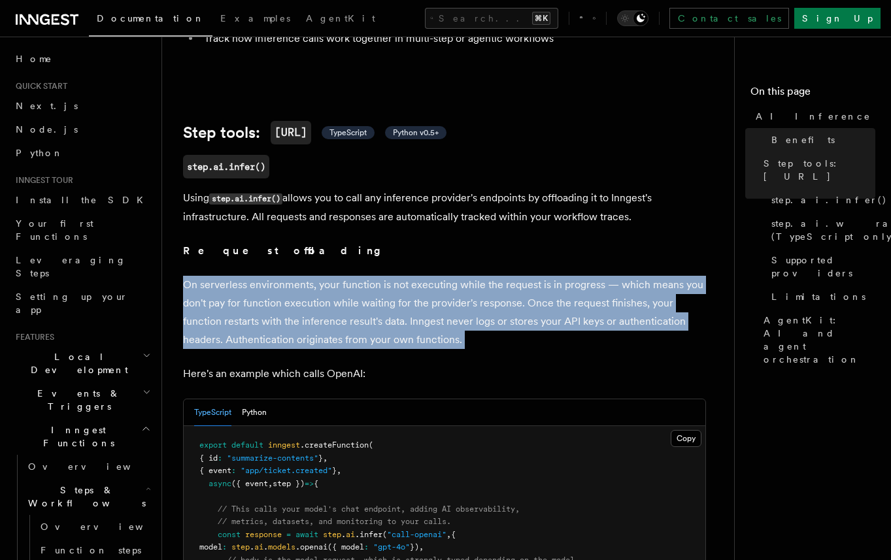
click at [392, 313] on p "On serverless environments, your function is not executing while the request is…" at bounding box center [444, 312] width 523 height 73
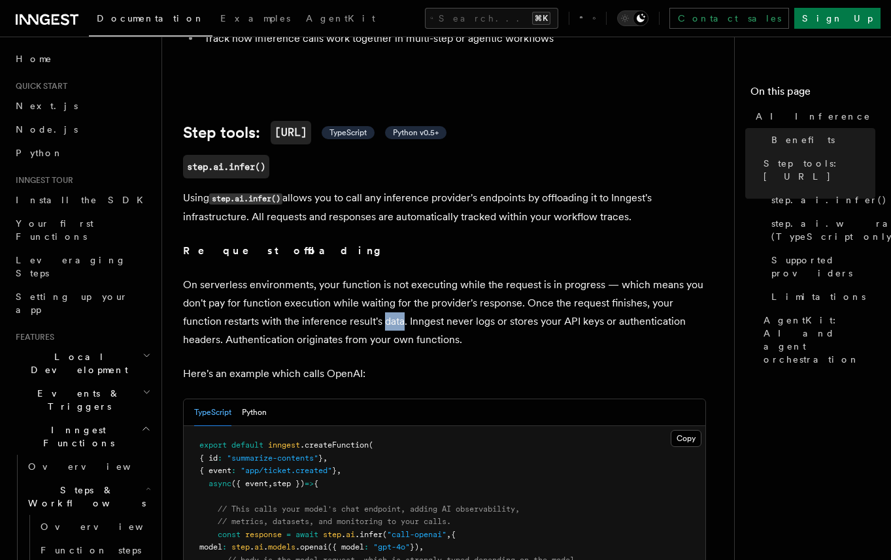
click at [392, 313] on p "On serverless environments, your function is not executing while the request is…" at bounding box center [444, 312] width 523 height 73
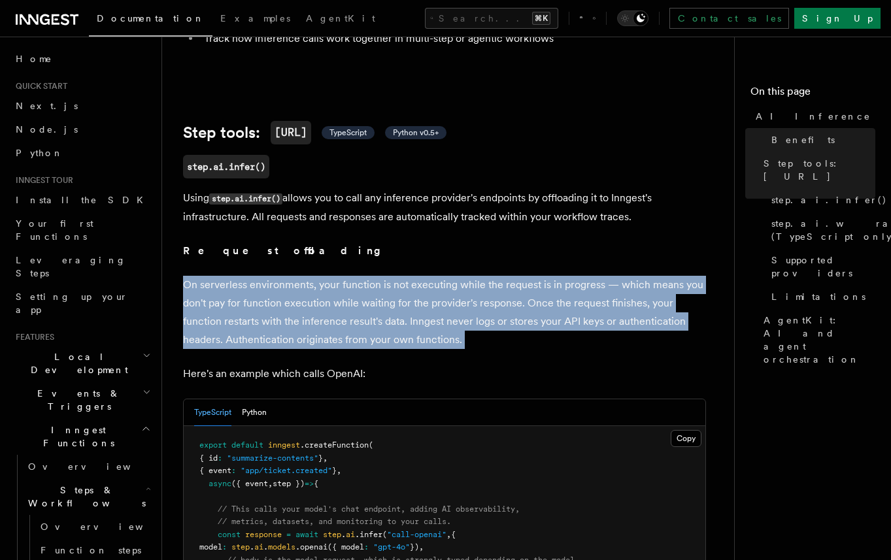
click at [392, 313] on p "On serverless environments, your function is not executing while the request is…" at bounding box center [444, 312] width 523 height 73
click at [453, 317] on p "On serverless environments, your function is not executing while the request is…" at bounding box center [444, 312] width 523 height 73
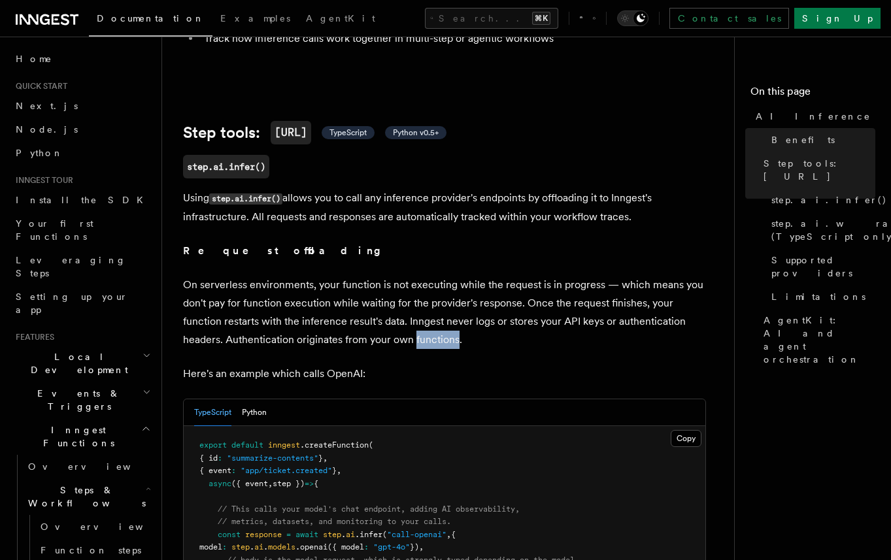
click at [453, 317] on p "On serverless environments, your function is not executing while the request is…" at bounding box center [444, 312] width 523 height 73
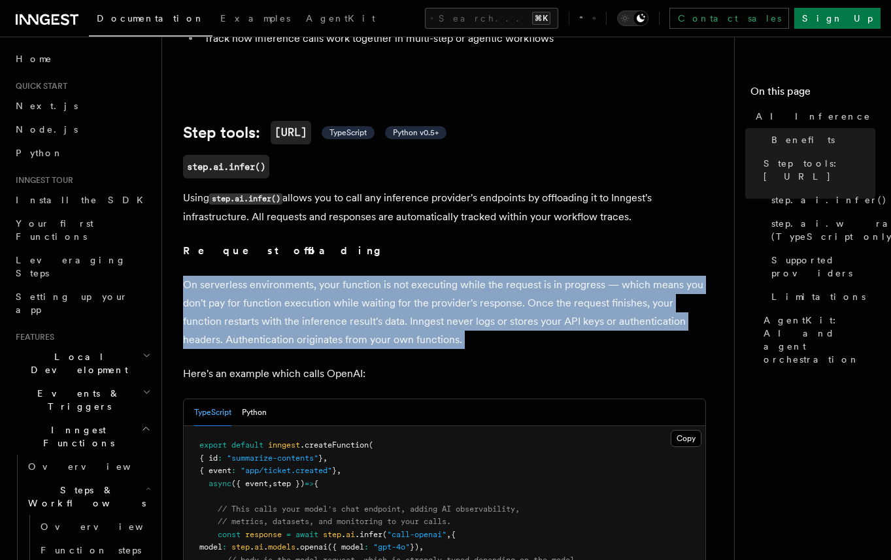
click at [453, 317] on p "On serverless environments, your function is not executing while the request is…" at bounding box center [444, 312] width 523 height 73
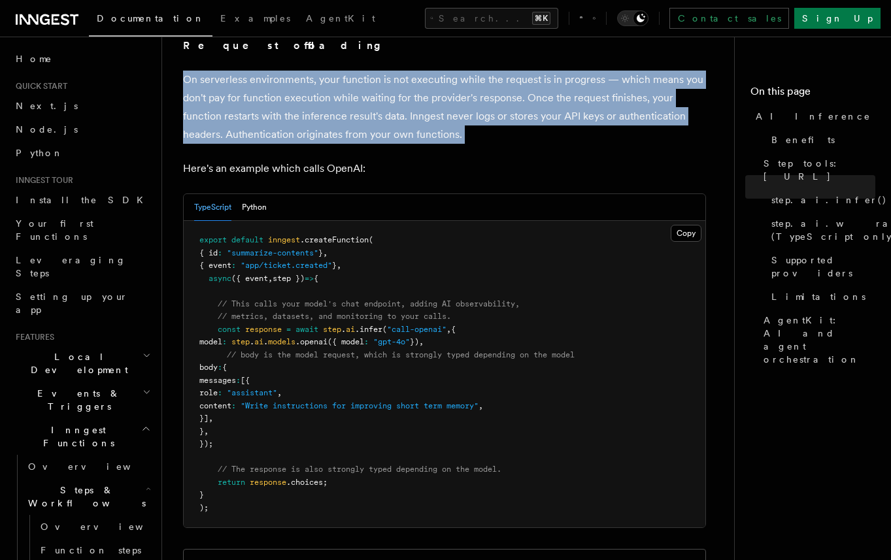
scroll to position [655, 0]
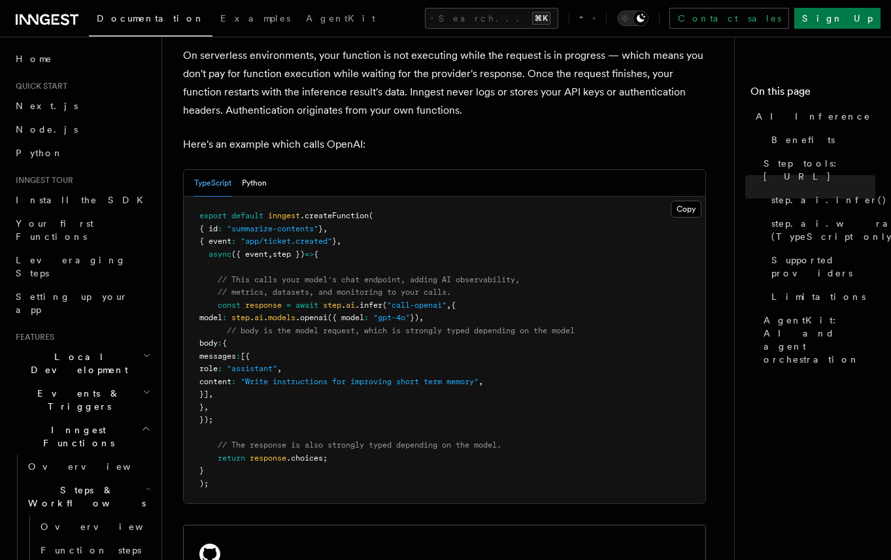
click at [453, 326] on span "// body is the model request, which is strongly typed depending on the model" at bounding box center [401, 330] width 348 height 9
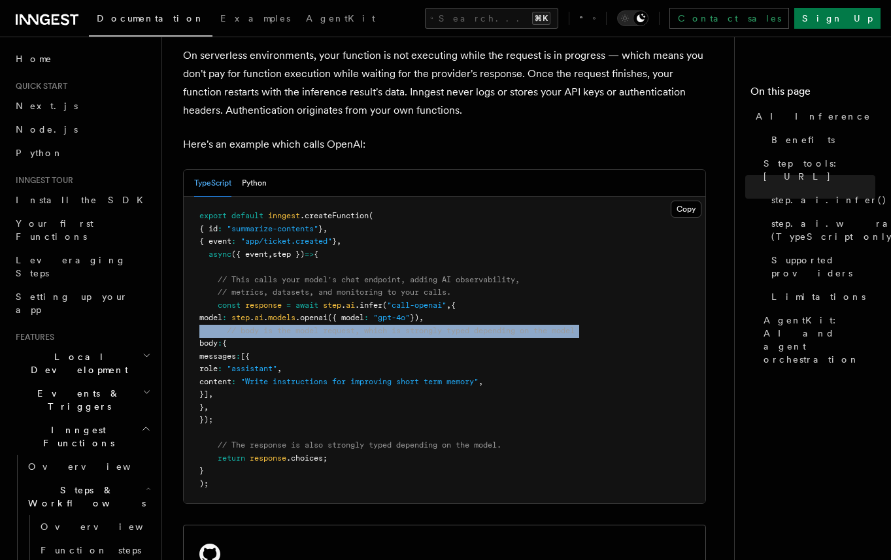
click at [453, 326] on span "// body is the model request, which is strongly typed depending on the model" at bounding box center [401, 330] width 348 height 9
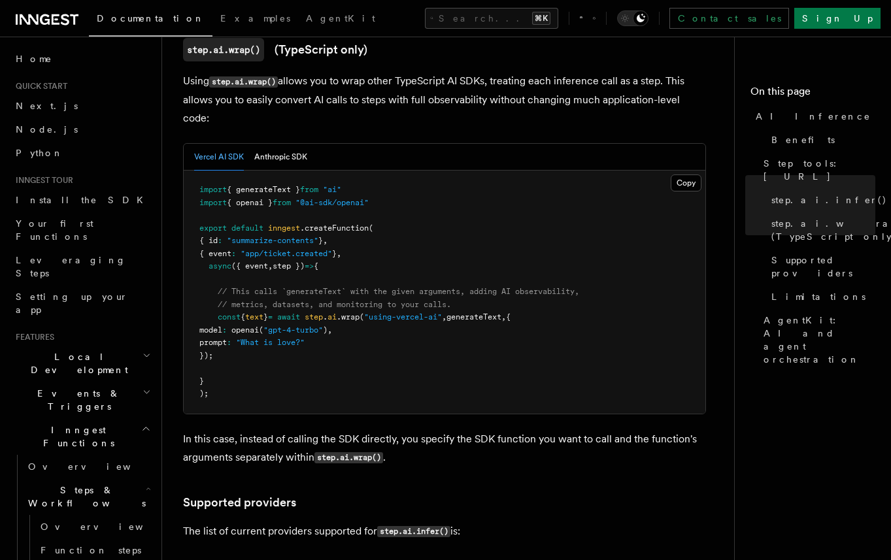
scroll to position [1479, 0]
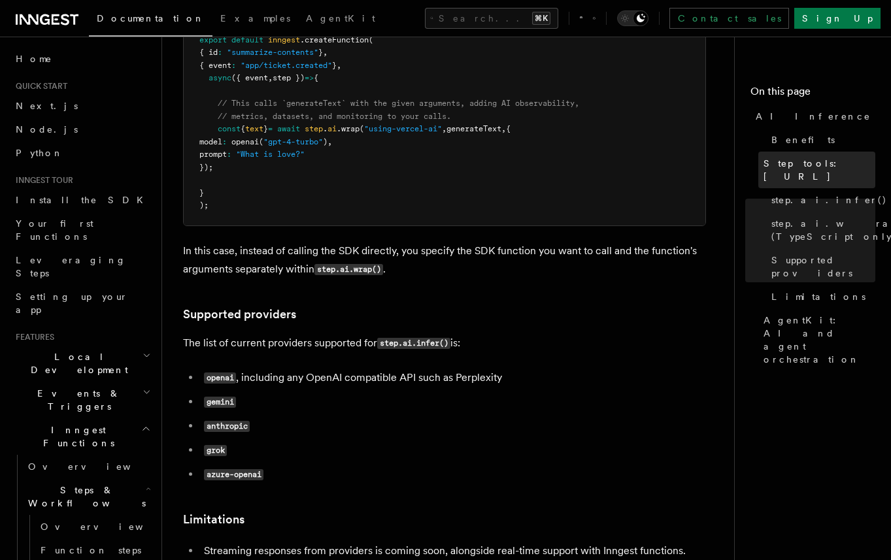
click at [798, 162] on span "Step tools: step.ai" at bounding box center [820, 170] width 112 height 26
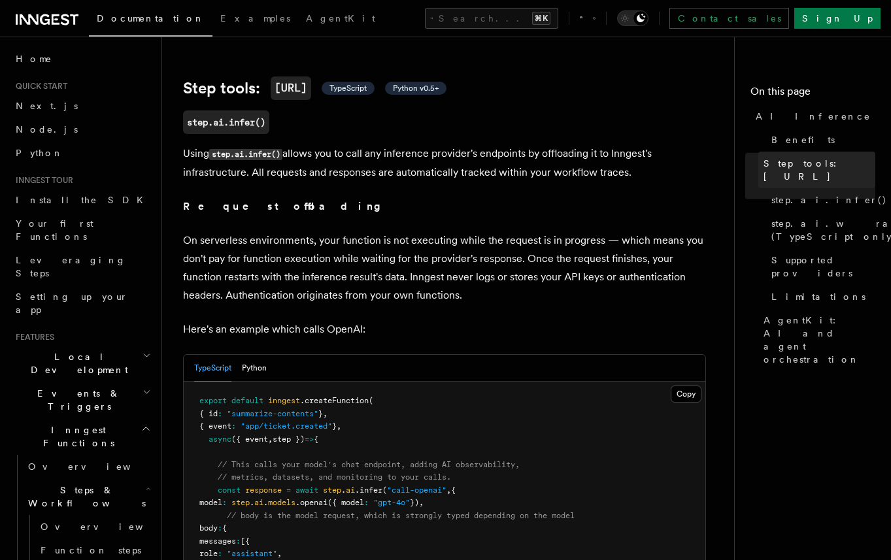
scroll to position [468, 0]
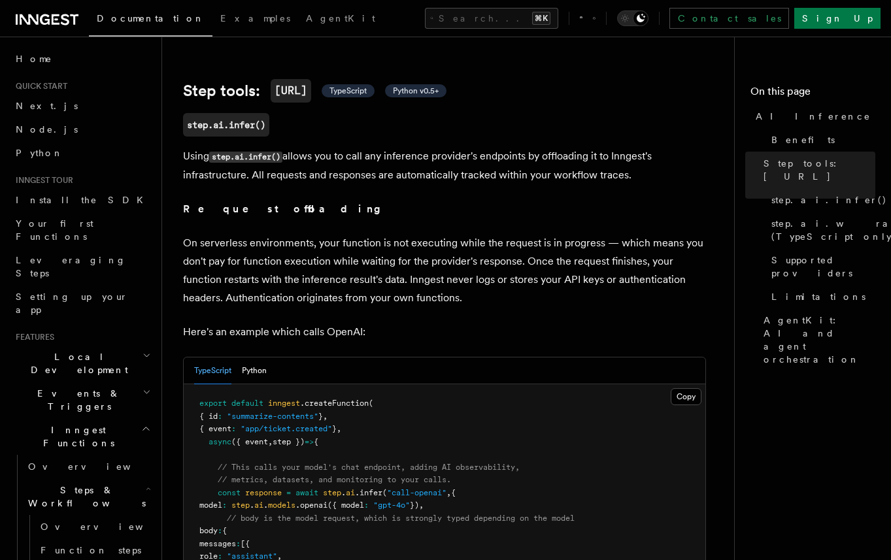
click at [500, 264] on p "On serverless environments, your function is not executing while the request is…" at bounding box center [444, 270] width 523 height 73
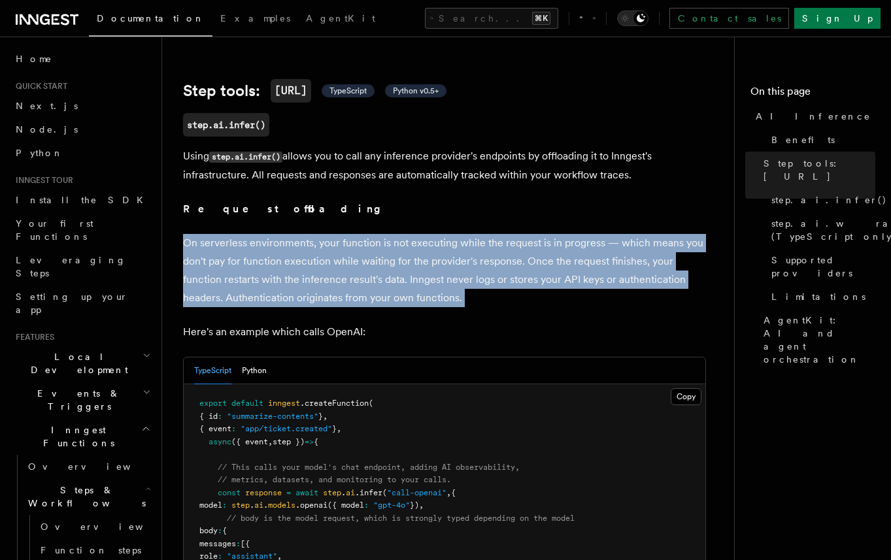
click at [500, 264] on p "On serverless environments, your function is not executing while the request is…" at bounding box center [444, 270] width 523 height 73
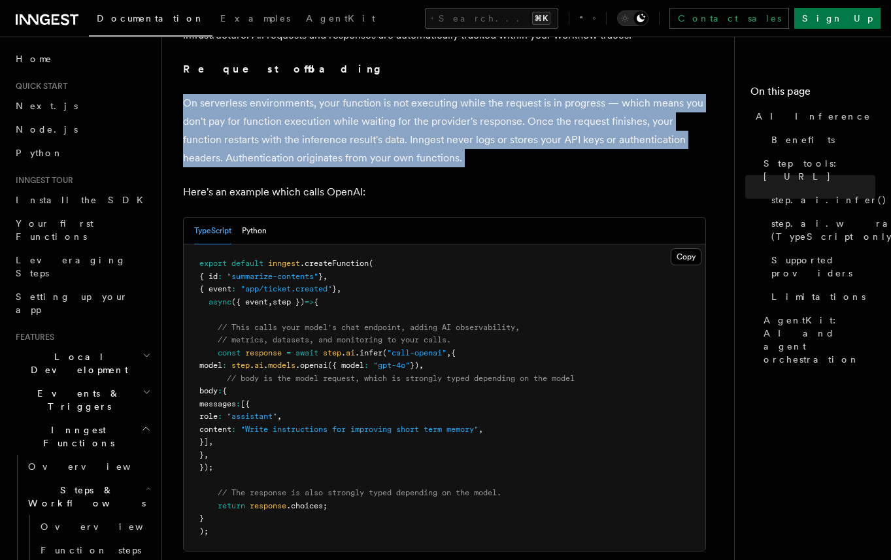
scroll to position [664, 0]
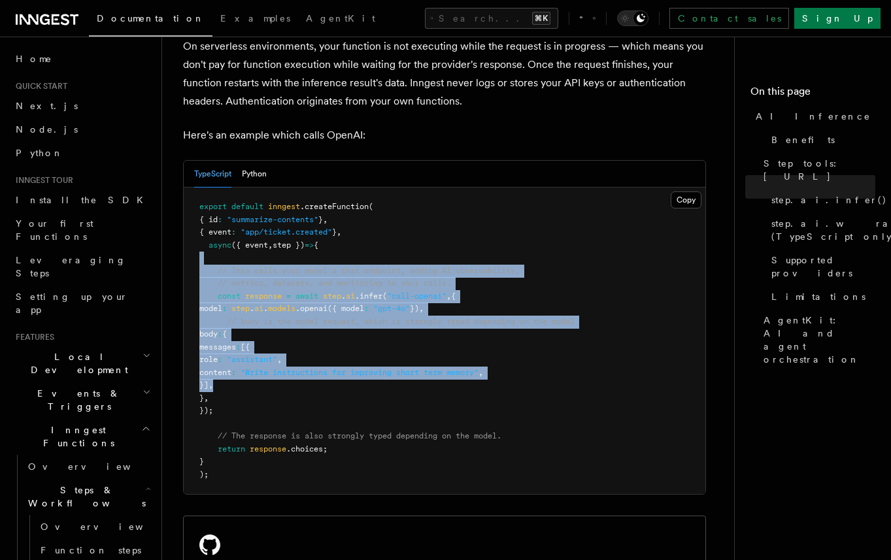
drag, startPoint x: 247, startPoint y: 245, endPoint x: 331, endPoint y: 374, distance: 154.2
click at [331, 375] on pre "export default inngest .createFunction ( { id : "summarize-contents" } , { even…" at bounding box center [445, 341] width 522 height 307
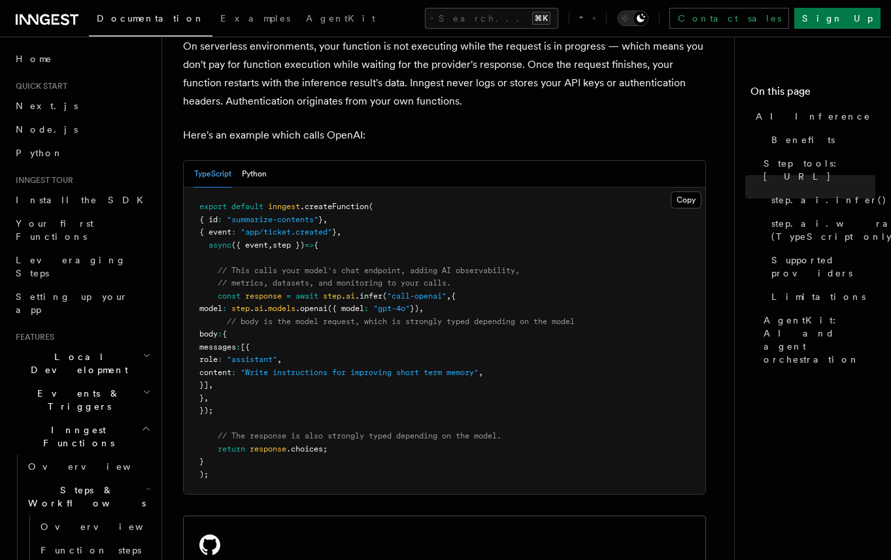
click at [330, 388] on pre "export default inngest .createFunction ( { id : "summarize-contents" } , { even…" at bounding box center [445, 341] width 522 height 307
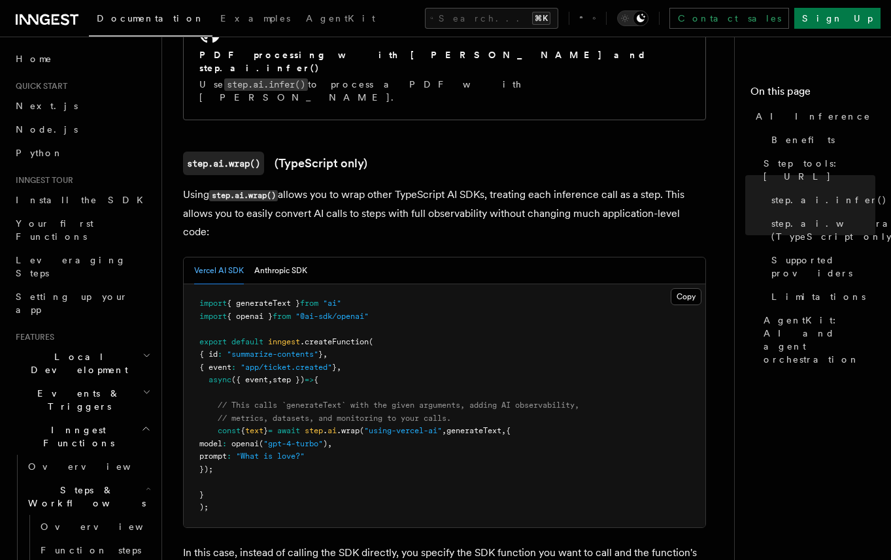
scroll to position [1178, 0]
click at [602, 185] on p "Using step.ai.wrap() allows you to wrap other TypeScript AI SDKs, treating each…" at bounding box center [444, 213] width 523 height 56
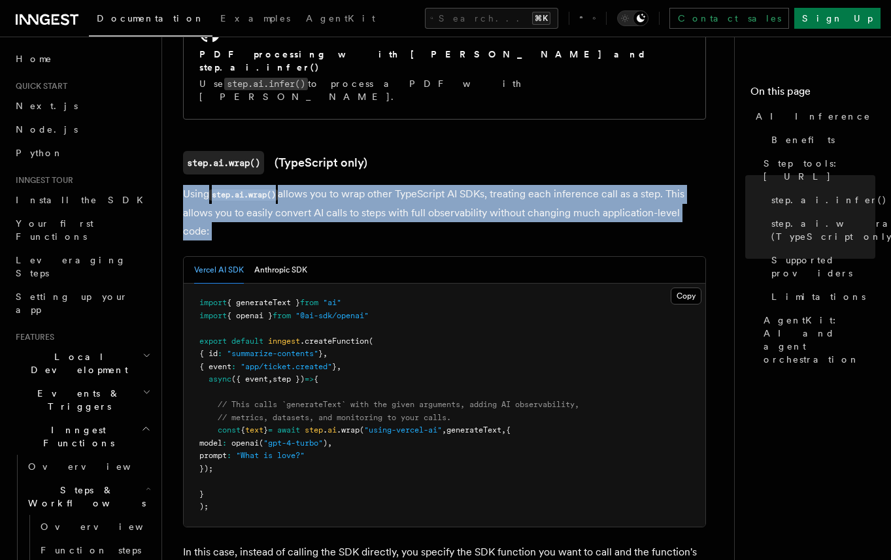
click at [602, 185] on p "Using step.ai.wrap() allows you to wrap other TypeScript AI SDKs, treating each…" at bounding box center [444, 213] width 523 height 56
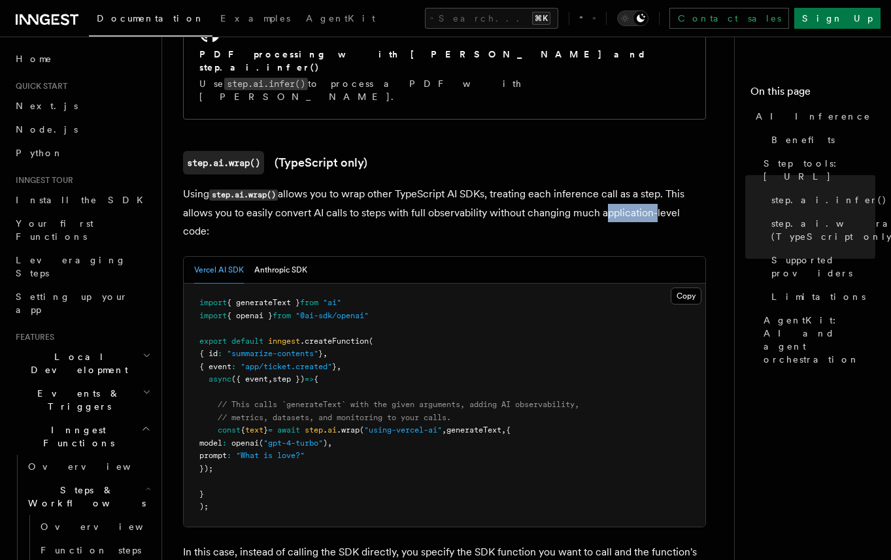
click at [602, 185] on p "Using step.ai.wrap() allows you to wrap other TypeScript AI SDKs, treating each…" at bounding box center [444, 213] width 523 height 56
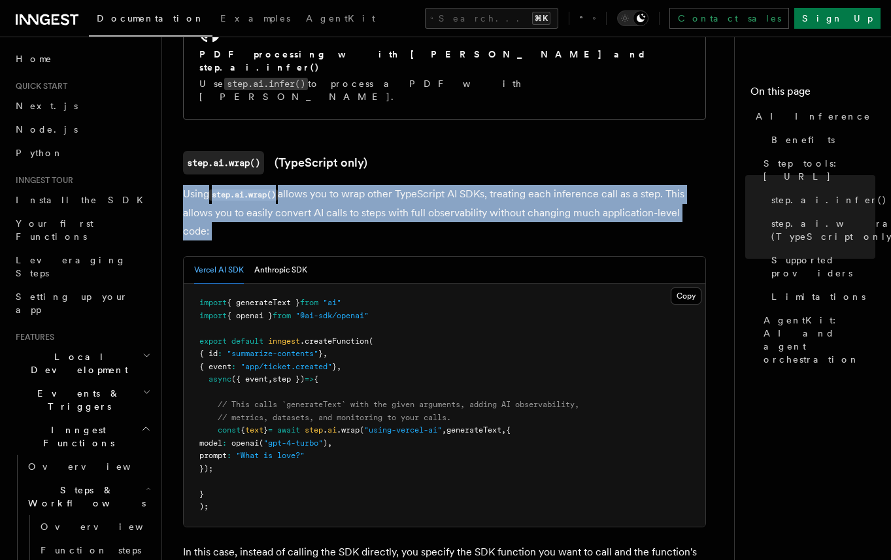
click at [602, 185] on p "Using step.ai.wrap() allows you to wrap other TypeScript AI SDKs, treating each…" at bounding box center [444, 213] width 523 height 56
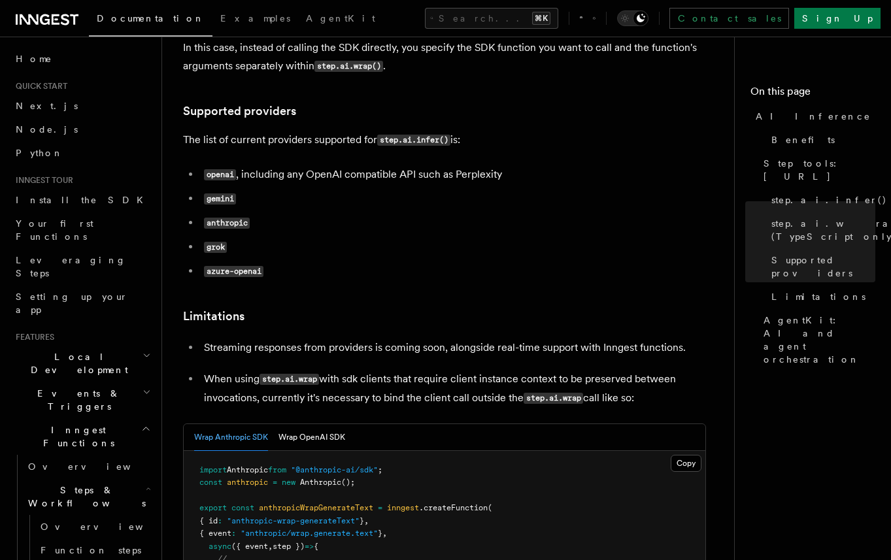
scroll to position [1682, 0]
click at [471, 371] on p "When using step.ai.wrap with sdk clients that require client instance context t…" at bounding box center [455, 390] width 502 height 38
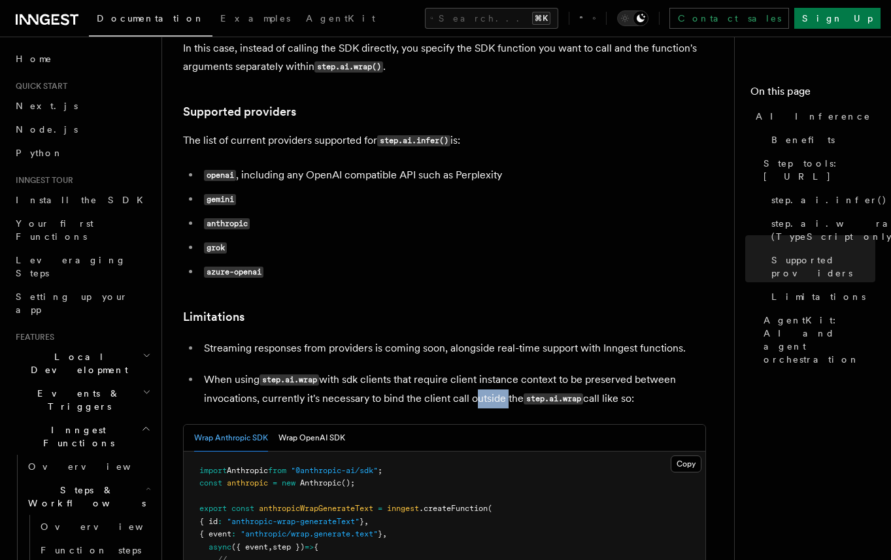
click at [471, 371] on p "When using step.ai.wrap with sdk clients that require client instance context t…" at bounding box center [455, 390] width 502 height 38
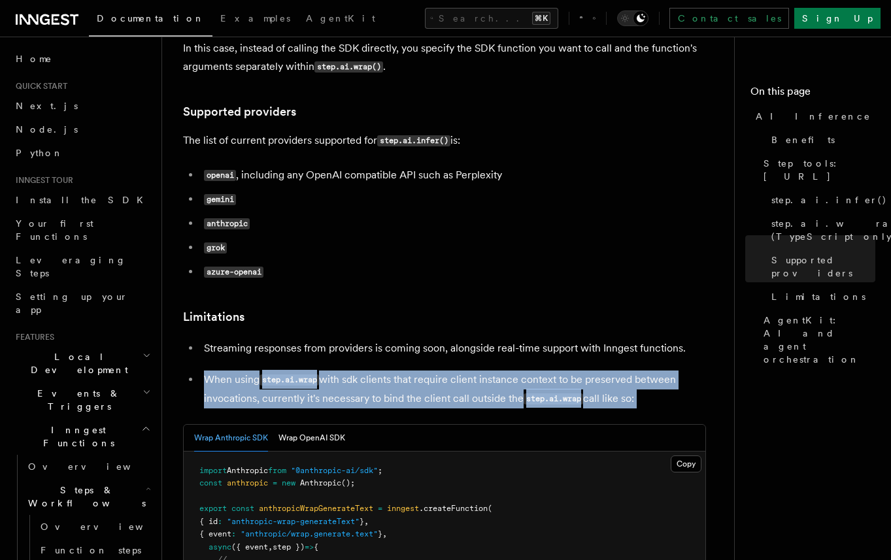
click at [471, 371] on p "When using step.ai.wrap with sdk clients that require client instance context t…" at bounding box center [455, 390] width 502 height 38
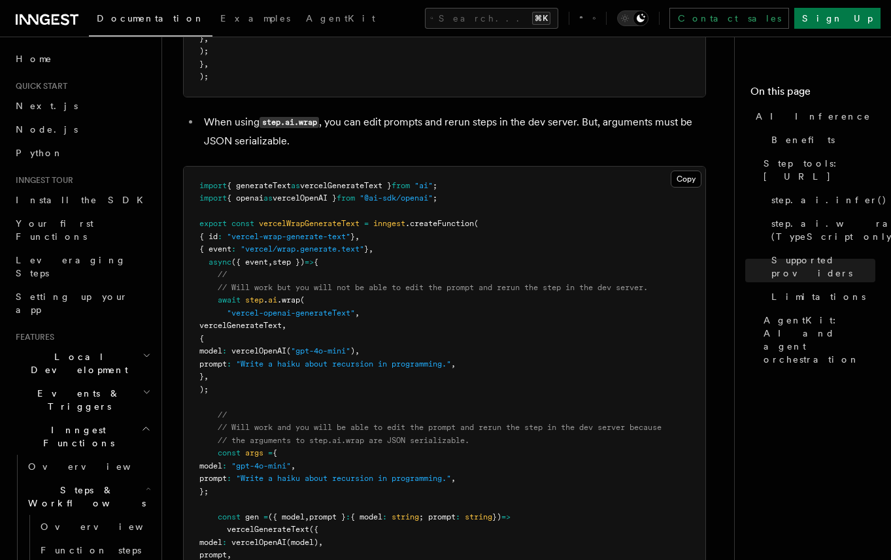
scroll to position [2563, 0]
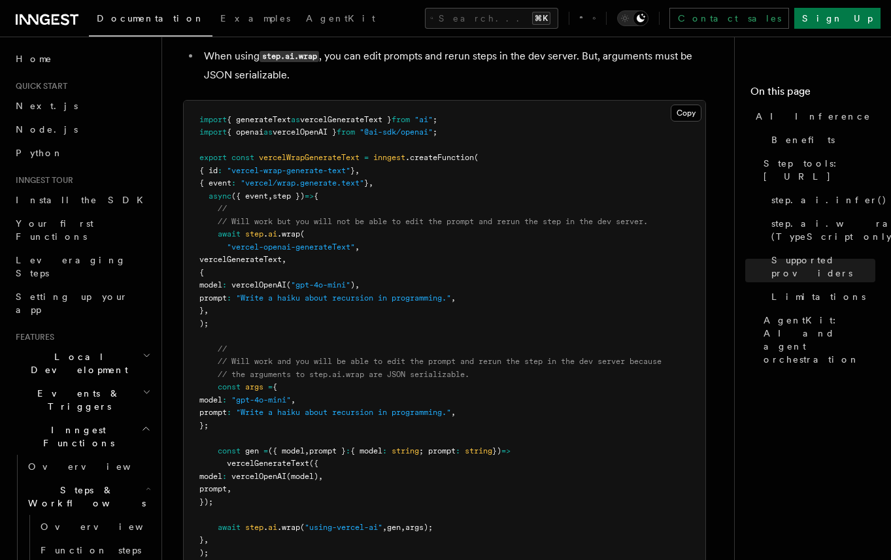
click at [286, 472] on span "vercelOpenAI" at bounding box center [258, 476] width 55 height 9
drag, startPoint x: 428, startPoint y: 288, endPoint x: 403, endPoint y: 394, distance: 109.5
click at [403, 394] on pre "import { generateText as vercelGenerateText } from "ai" ; import { openai as ve…" at bounding box center [445, 337] width 522 height 473
click at [387, 447] on span ":" at bounding box center [385, 451] width 5 height 9
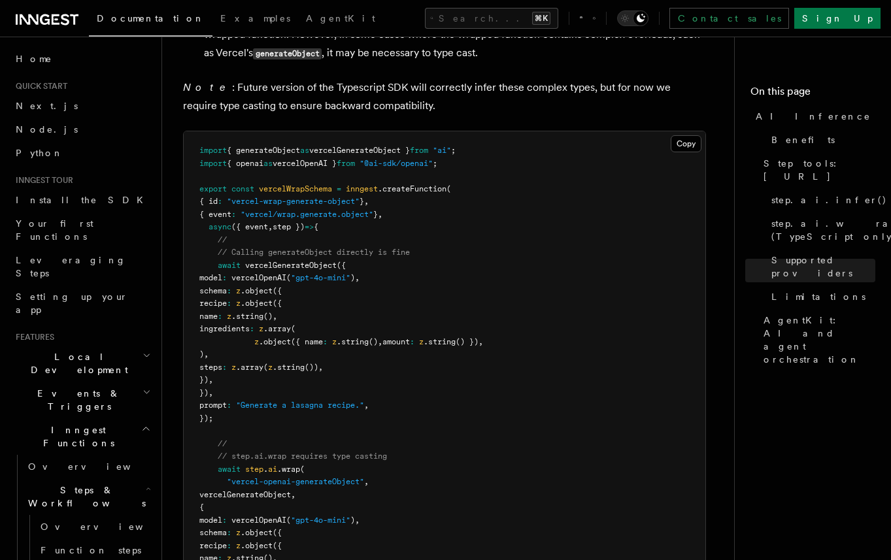
scroll to position [3085, 0]
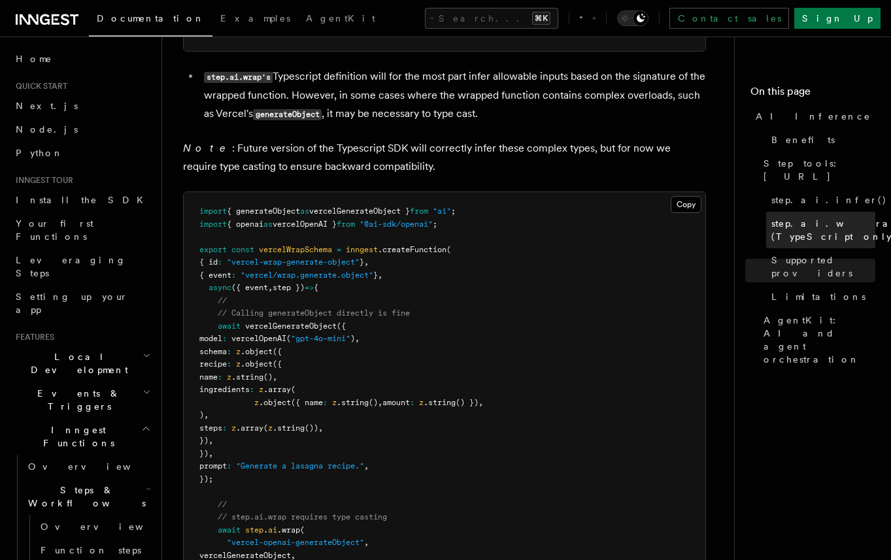
click at [831, 217] on span "step.ai.wrap() (TypeScript only)" at bounding box center [842, 230] width 141 height 26
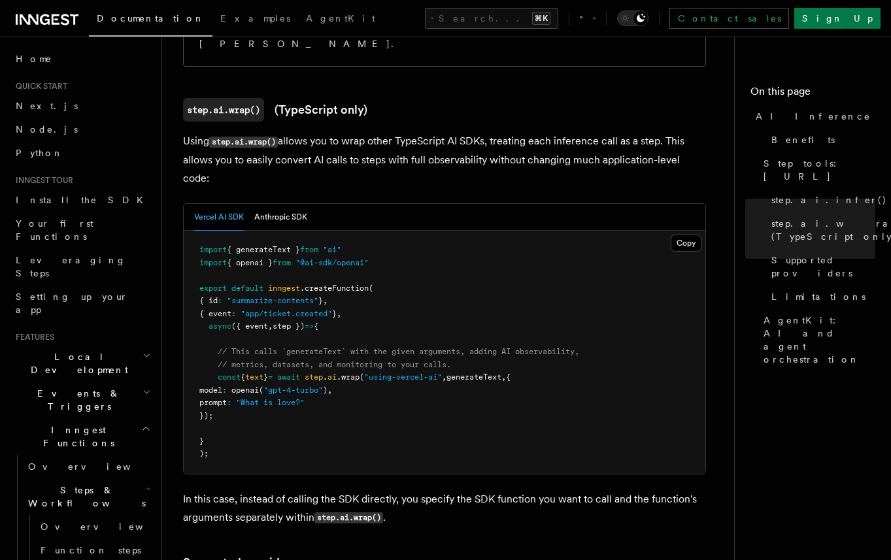
scroll to position [1224, 0]
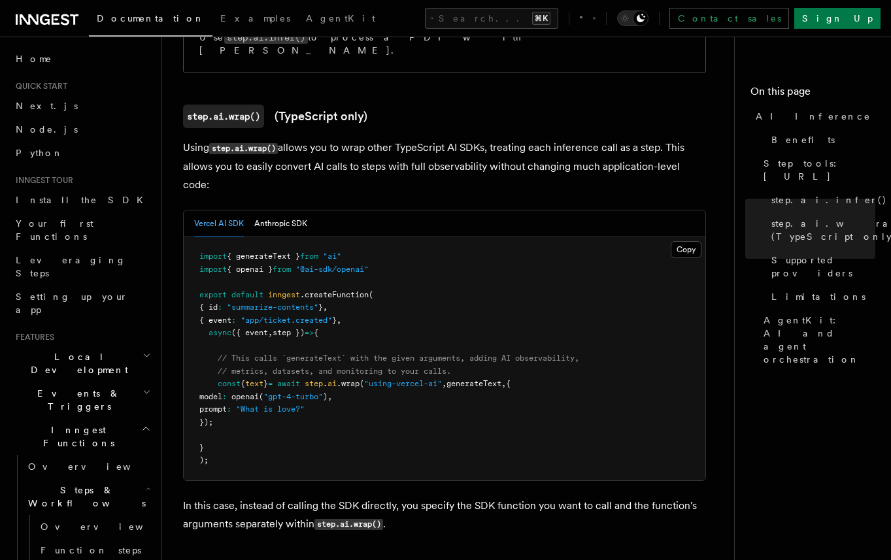
drag, startPoint x: 211, startPoint y: 293, endPoint x: 304, endPoint y: 368, distance: 119.6
click at [304, 368] on pre "import { generateText } from "ai" import { openai } from "@ai-sdk/openai" expor…" at bounding box center [445, 358] width 522 height 243
copy code "// This calls `generateText` with the given arguments, adding AI observability,…"
click at [458, 254] on pre "import { generateText } from "ai" import { openai } from "@ai-sdk/openai" expor…" at bounding box center [445, 358] width 522 height 243
click at [330, 237] on pre "import { generateText } from "ai" import { openai } from "@ai-sdk/openai" expor…" at bounding box center [445, 358] width 522 height 243
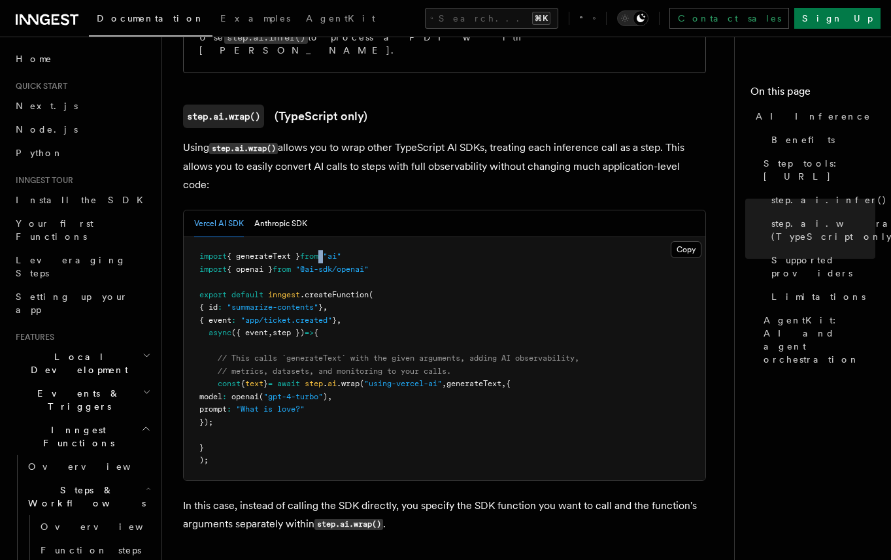
click at [330, 237] on pre "import { generateText } from "ai" import { openai } from "@ai-sdk/openai" expor…" at bounding box center [445, 358] width 522 height 243
click at [411, 237] on pre "import { generateText } from "ai" import { openai } from "@ai-sdk/openai" expor…" at bounding box center [445, 358] width 522 height 243
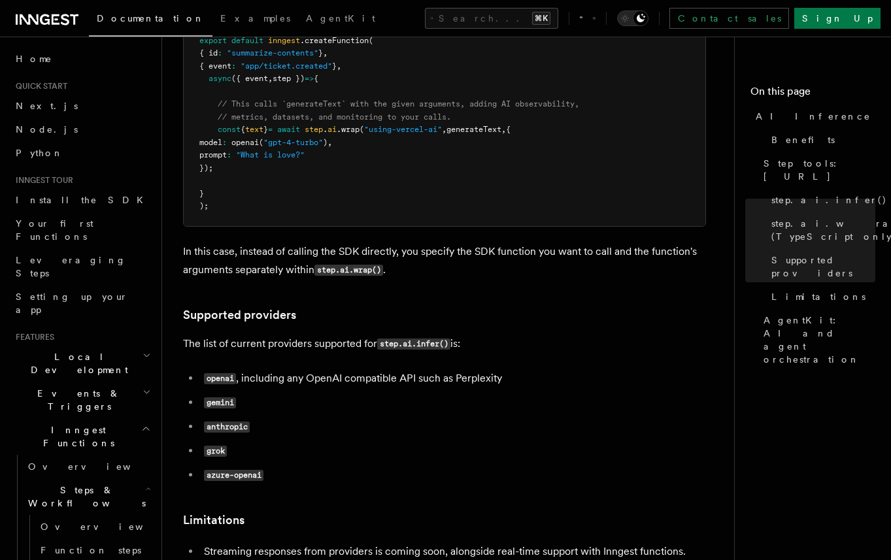
click at [486, 383] on ul "openai , including any OpenAI compatible API such as Perplexity gemini anthropi…" at bounding box center [444, 427] width 523 height 116
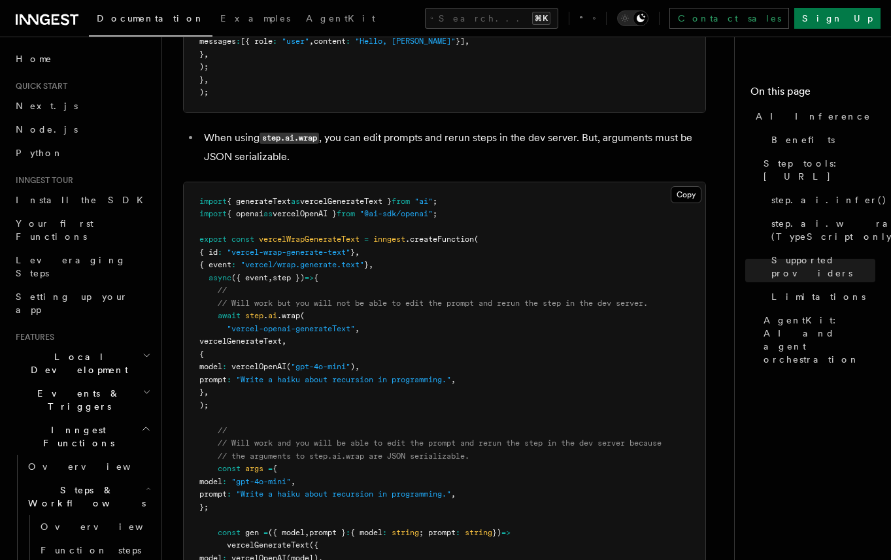
scroll to position [2475, 0]
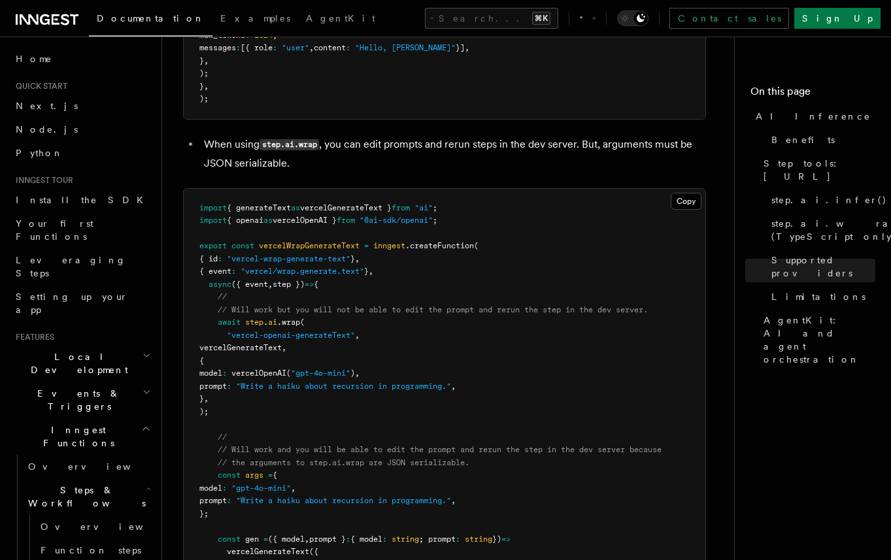
click at [196, 189] on pre "import { generateText as vercelGenerateText } from "ai" ; import { openai as ve…" at bounding box center [445, 425] width 522 height 473
click at [230, 216] on span "{ openai" at bounding box center [245, 220] width 37 height 9
click at [493, 189] on pre "import { generateText as vercelGenerateText } from "ai" ; import { openai as ve…" at bounding box center [445, 425] width 522 height 473
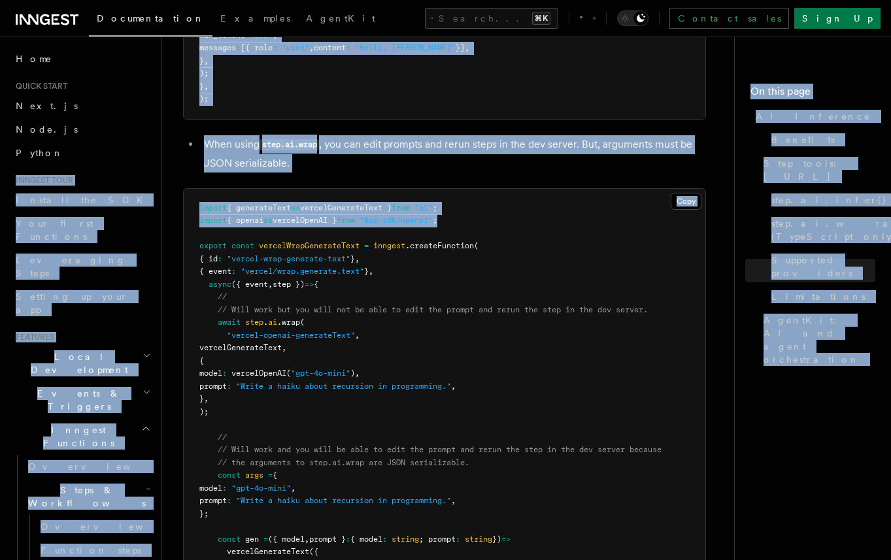
drag, startPoint x: 481, startPoint y: 162, endPoint x: 160, endPoint y: 153, distance: 321.2
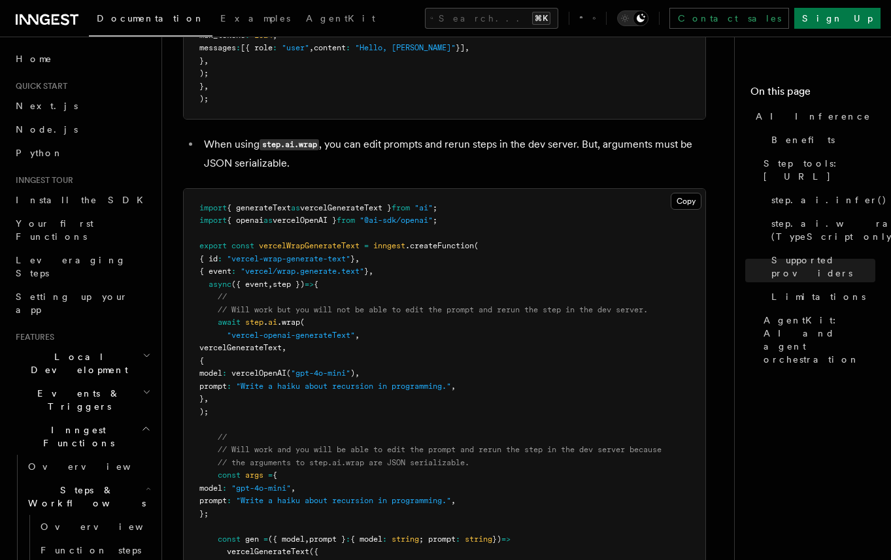
click at [354, 189] on pre "import { generateText as vercelGenerateText } from "ai" ; import { openai as ve…" at bounding box center [445, 425] width 522 height 473
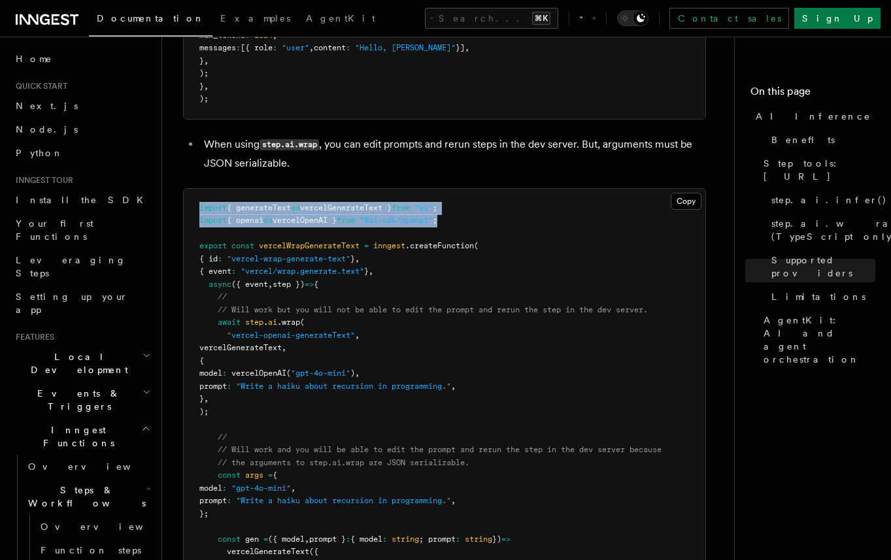
drag, startPoint x: 474, startPoint y: 165, endPoint x: 191, endPoint y: 150, distance: 283.6
click at [190, 189] on pre "import { generateText as vercelGenerateText } from "ai" ; import { openai as ve…" at bounding box center [445, 425] width 522 height 473
copy code "import { generateText as vercelGenerateText } from "ai" ; import { openai as ve…"
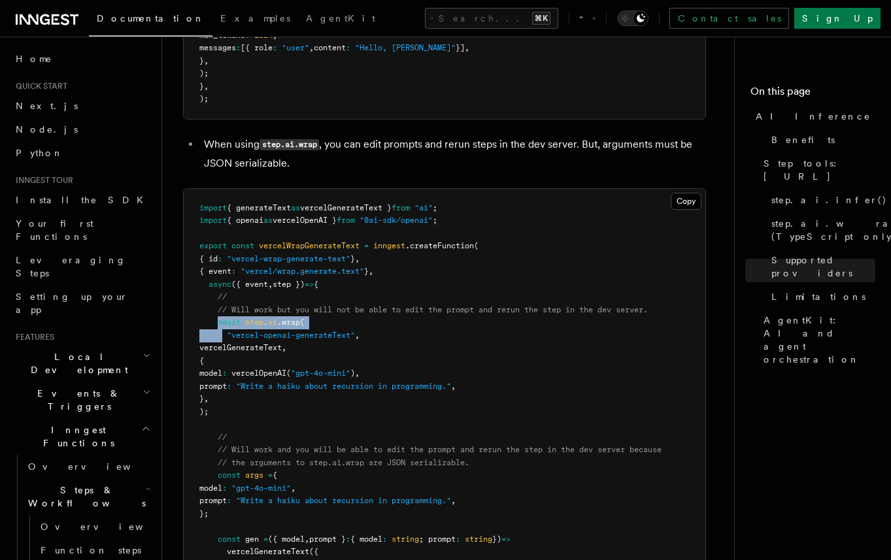
drag, startPoint x: 216, startPoint y: 267, endPoint x: 222, endPoint y: 281, distance: 14.9
click at [222, 281] on code "import { generateText as vercelGenerateText } from "ai" ; import { openai as ve…" at bounding box center [430, 424] width 462 height 443
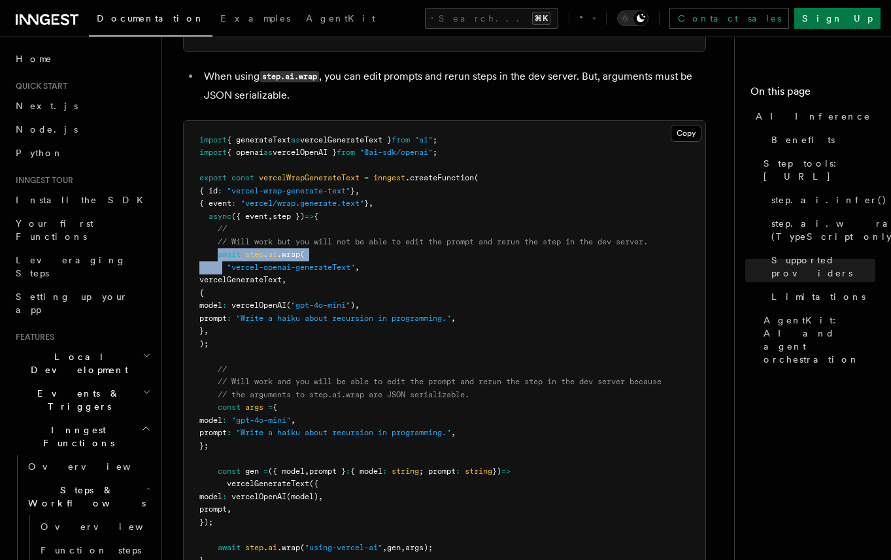
scroll to position [2547, 0]
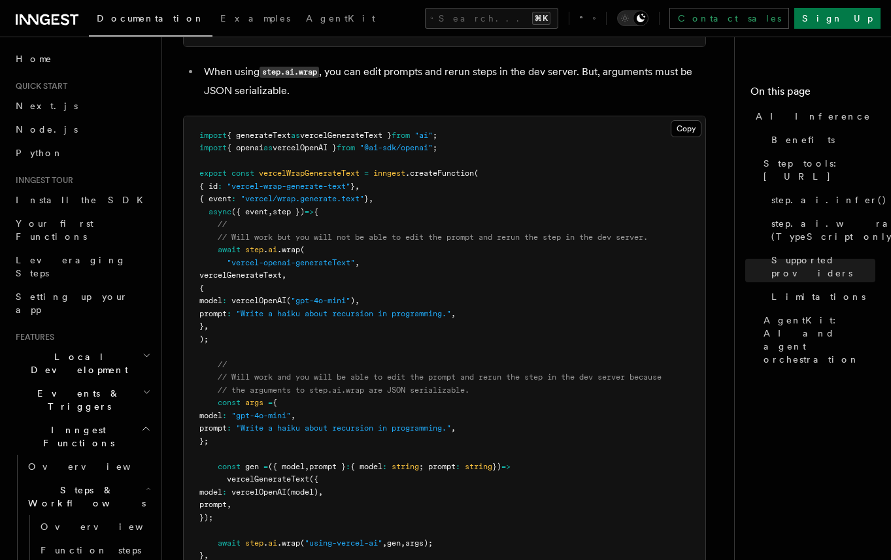
click at [248, 398] on span "args" at bounding box center [254, 402] width 18 height 9
drag, startPoint x: 216, startPoint y: 307, endPoint x: 460, endPoint y: 487, distance: 303.4
click at [460, 487] on pre "import { generateText as vercelGenerateText } from "ai" ; import { openai as ve…" at bounding box center [445, 352] width 522 height 473
copy code "// // Will work and you will be able to edit the prompt and rerun the step in t…"
click at [804, 220] on span "step.ai.wrap() (TypeScript only)" at bounding box center [842, 230] width 141 height 26
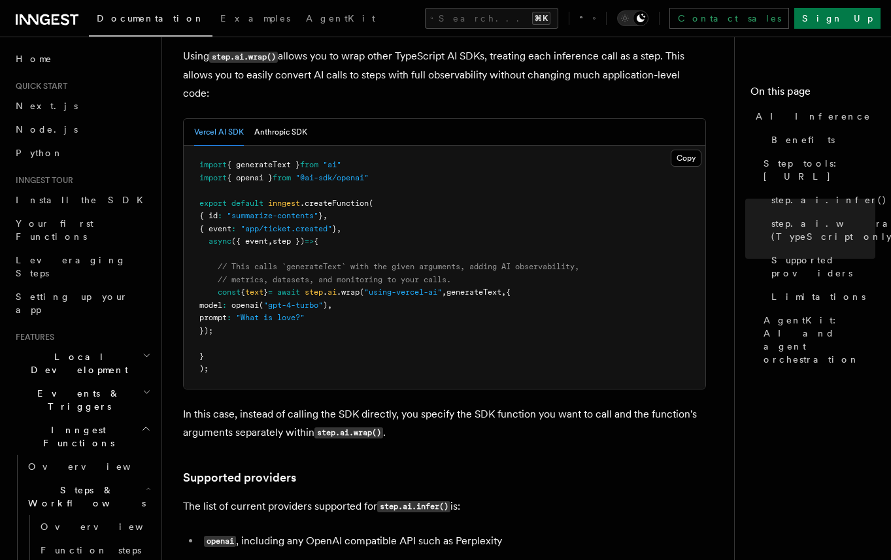
scroll to position [1314, 0]
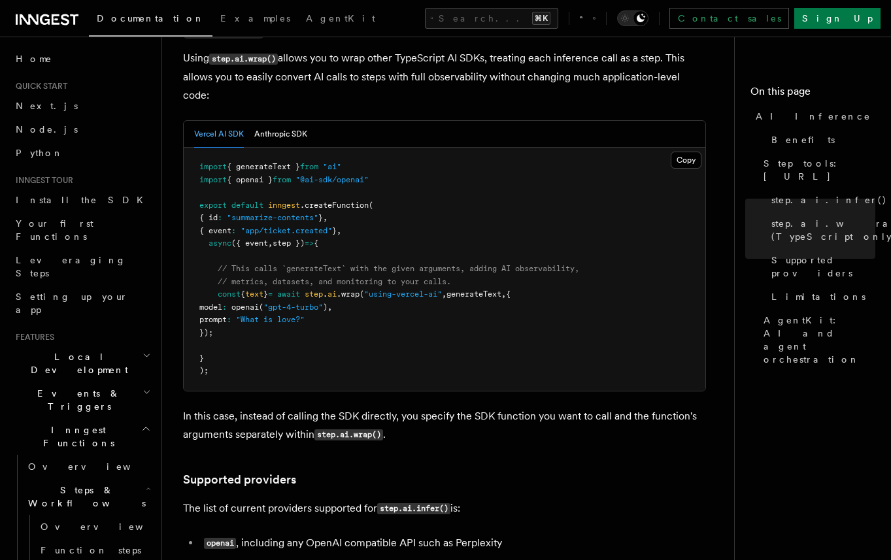
click at [457, 407] on p "In this case, instead of calling the SDK directly, you specify the SDK function…" at bounding box center [444, 425] width 523 height 37
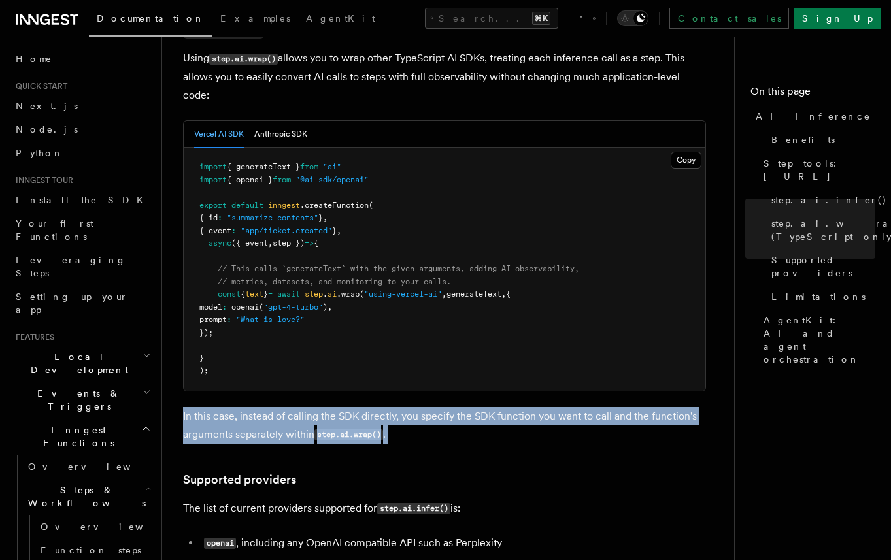
click at [457, 407] on p "In this case, instead of calling the SDK directly, you specify the SDK function…" at bounding box center [444, 425] width 523 height 37
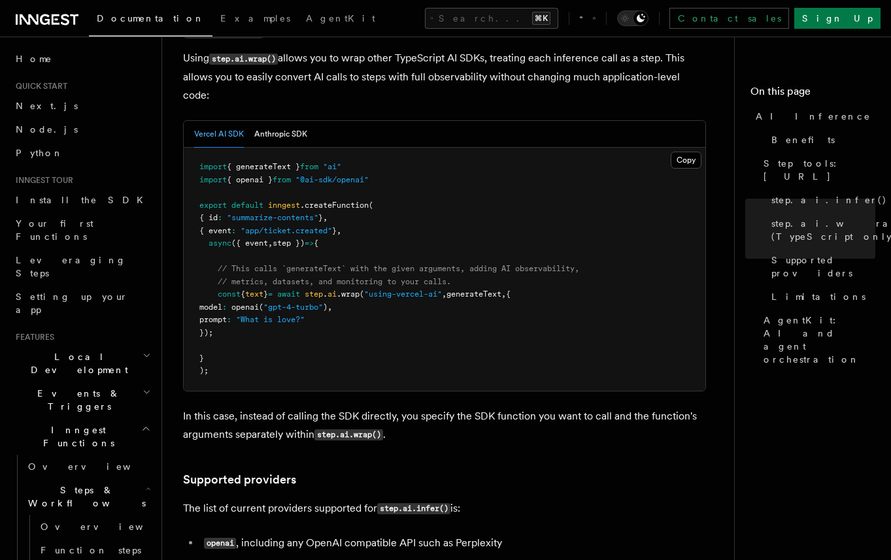
click at [497, 471] on h3 "Supported providers" at bounding box center [444, 480] width 523 height 18
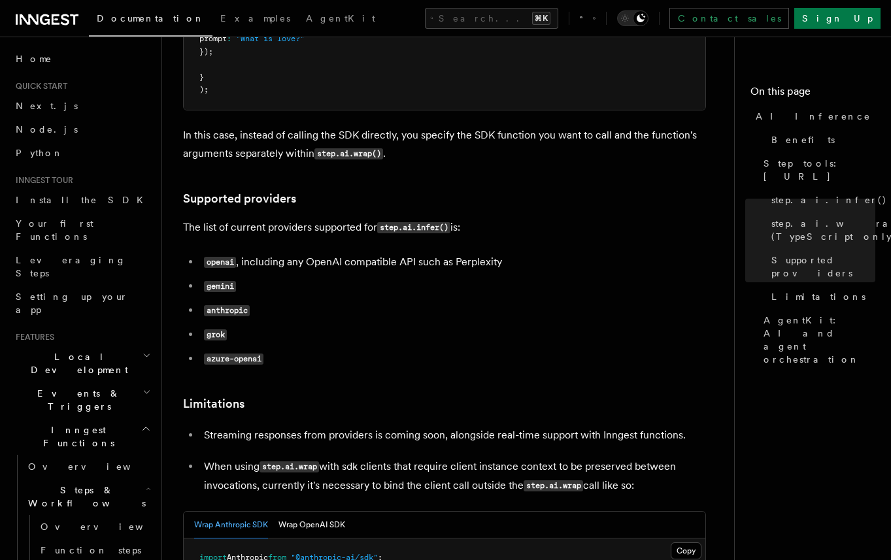
scroll to position [1594, 0]
click at [497, 458] on p "When using step.ai.wrap with sdk clients that require client instance context t…" at bounding box center [455, 477] width 502 height 38
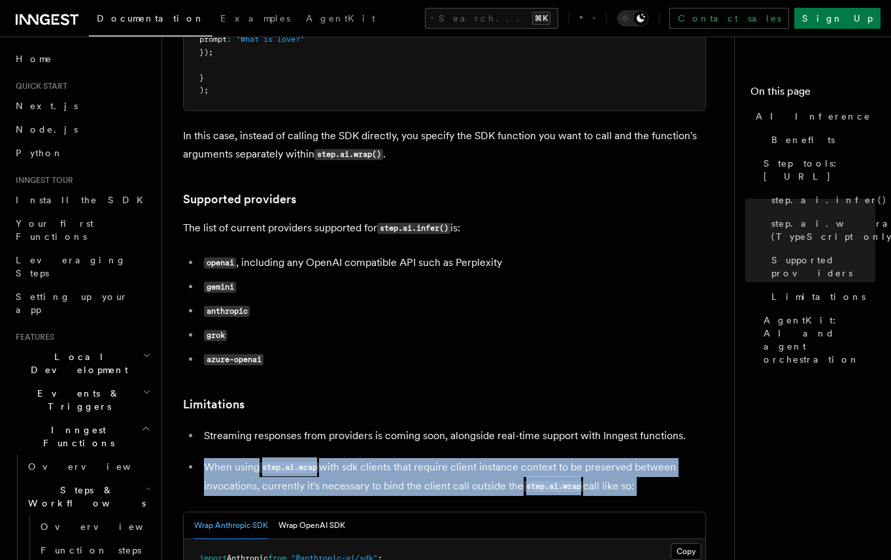
click at [497, 458] on p "When using step.ai.wrap with sdk clients that require client instance context t…" at bounding box center [455, 477] width 502 height 38
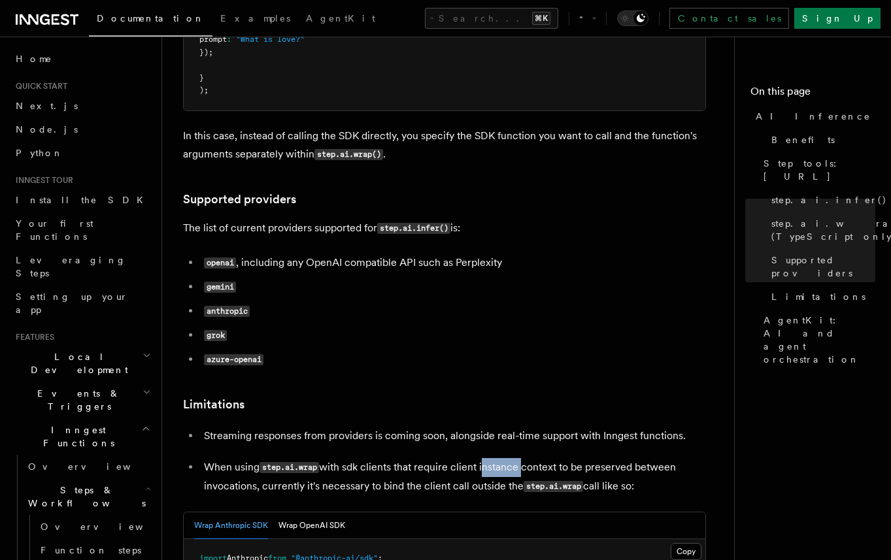
click at [497, 458] on p "When using step.ai.wrap with sdk clients that require client instance context t…" at bounding box center [455, 477] width 502 height 38
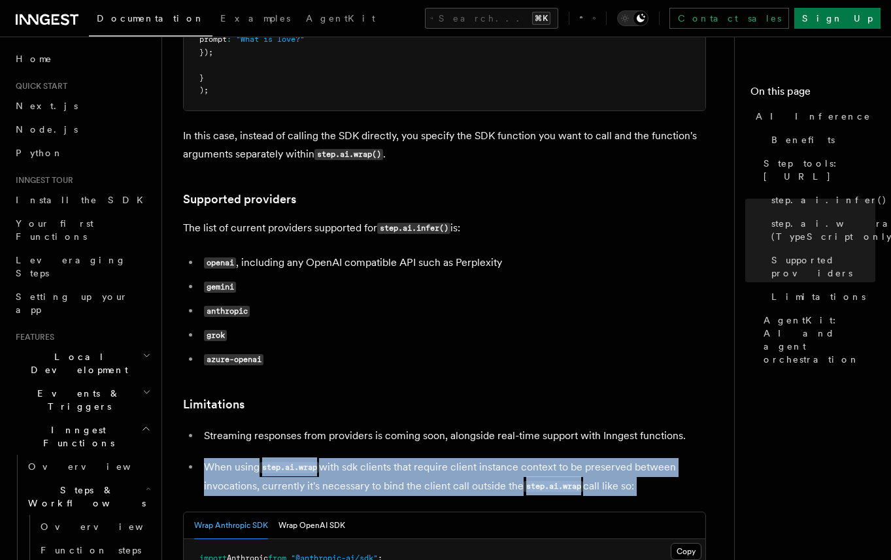
click at [497, 458] on p "When using step.ai.wrap with sdk clients that require client instance context t…" at bounding box center [455, 477] width 502 height 38
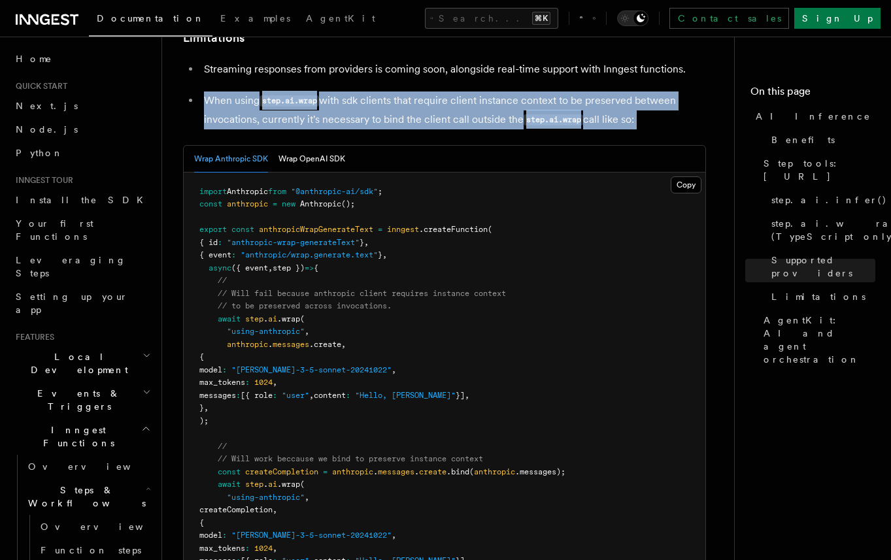
scroll to position [1961, 0]
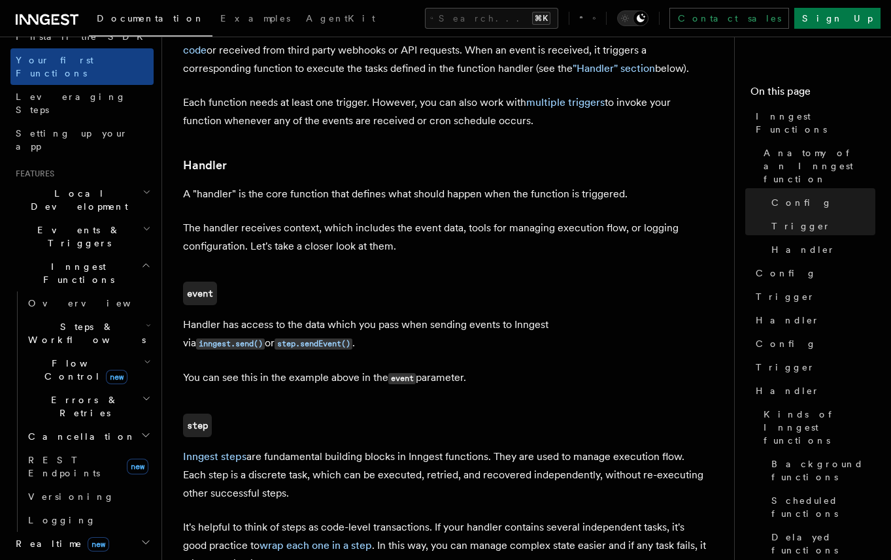
scroll to position [238, 0]
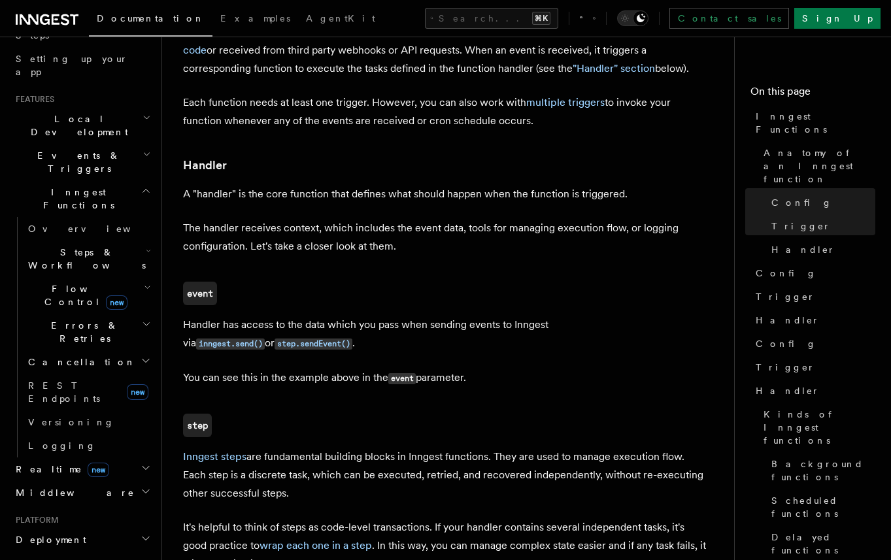
click at [145, 463] on icon "button" at bounding box center [146, 468] width 10 height 10
